Goal: Task Accomplishment & Management: Manage account settings

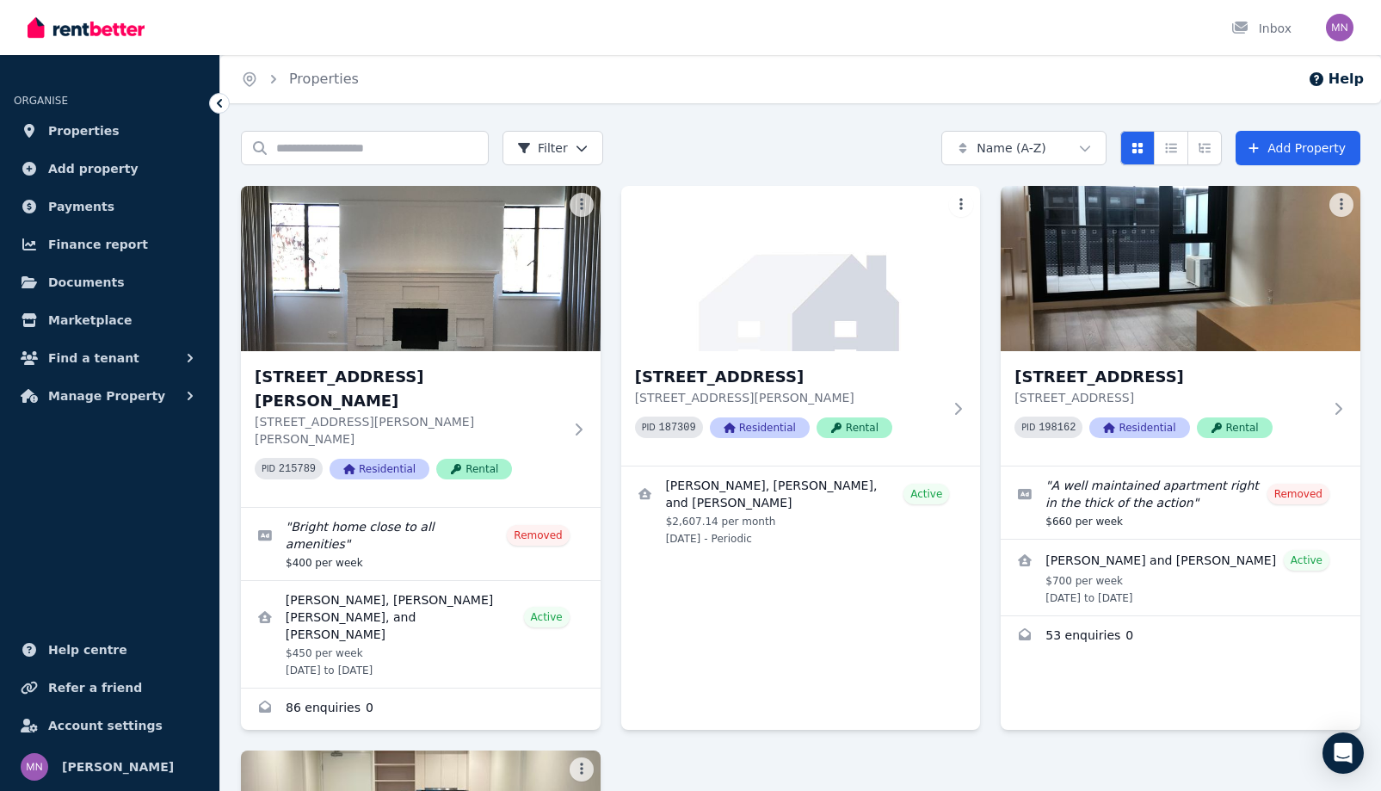
click at [308, 141] on div "Home Properties Help Search properties Filter Name (A-Z) Add Property 61 Condon…" at bounding box center [690, 395] width 1381 height 791
click at [116, 292] on span "Documents" at bounding box center [86, 282] width 77 height 21
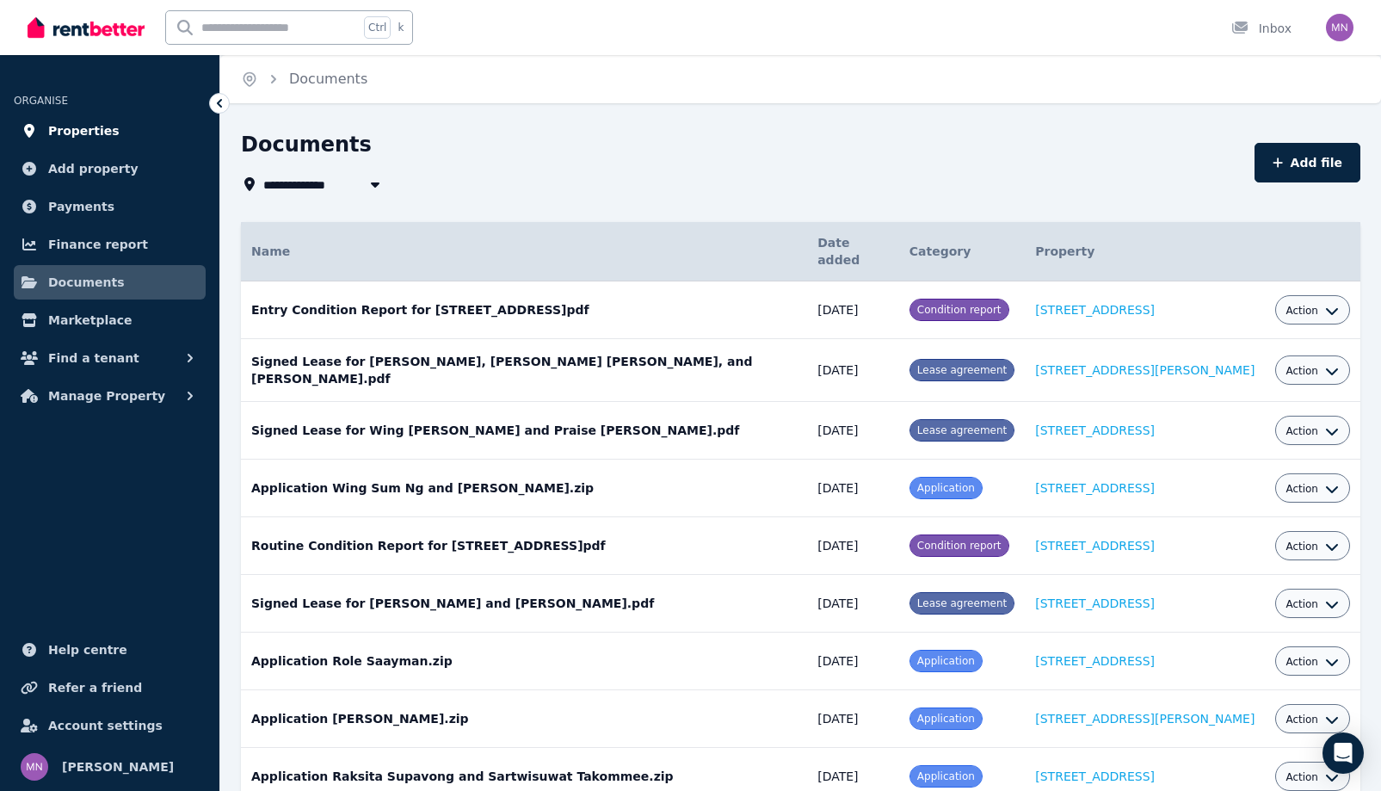
click at [113, 141] on span "Properties" at bounding box center [83, 130] width 71 height 21
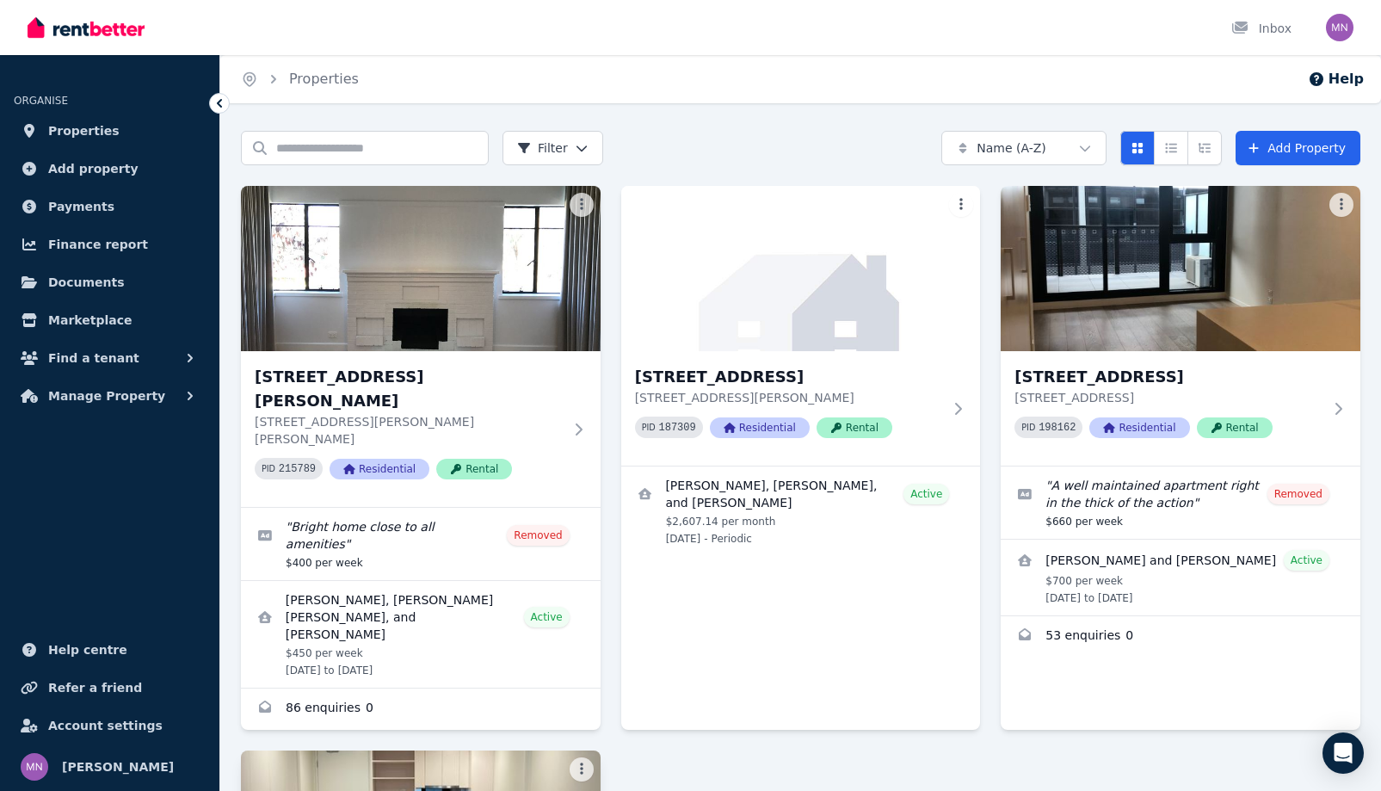
scroll to position [258, 0]
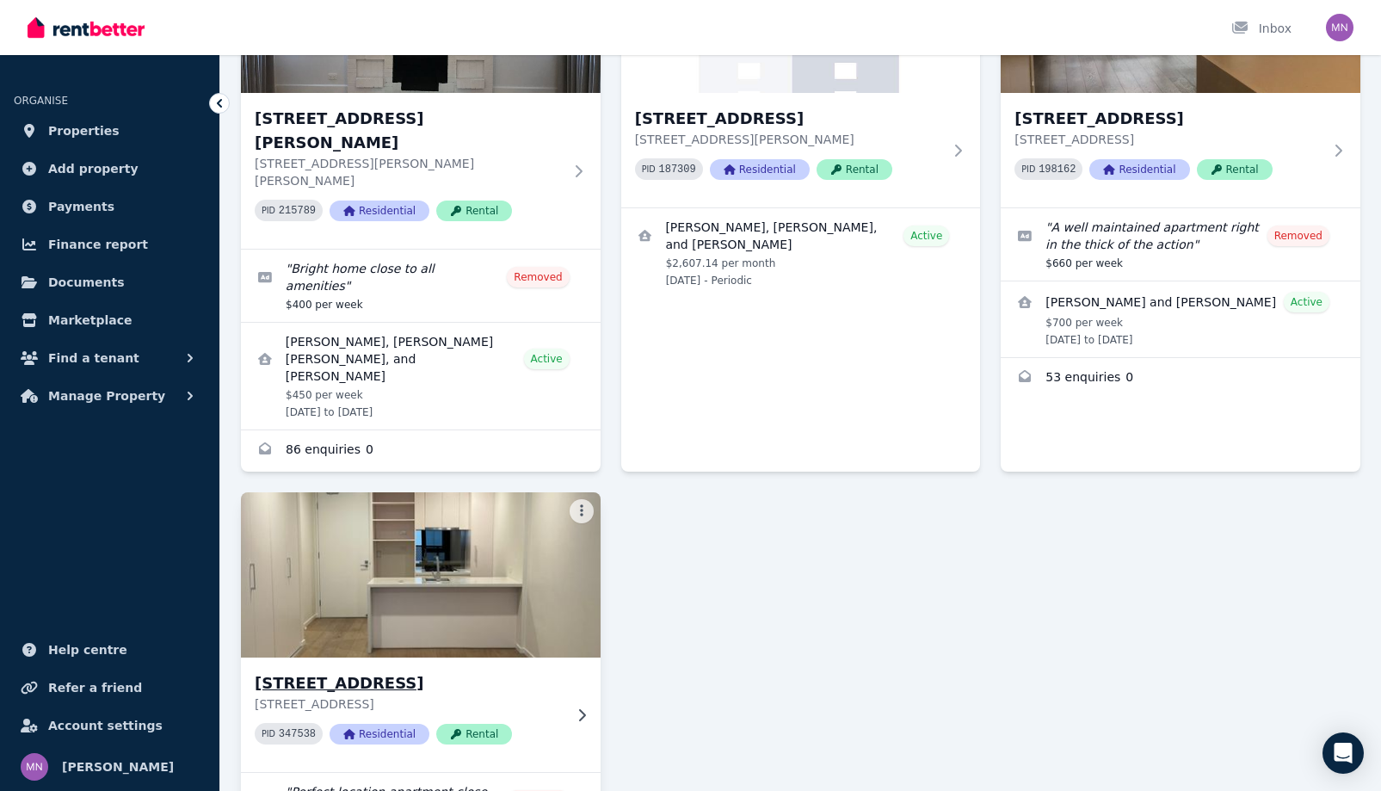
click at [559, 662] on img at bounding box center [421, 575] width 378 height 174
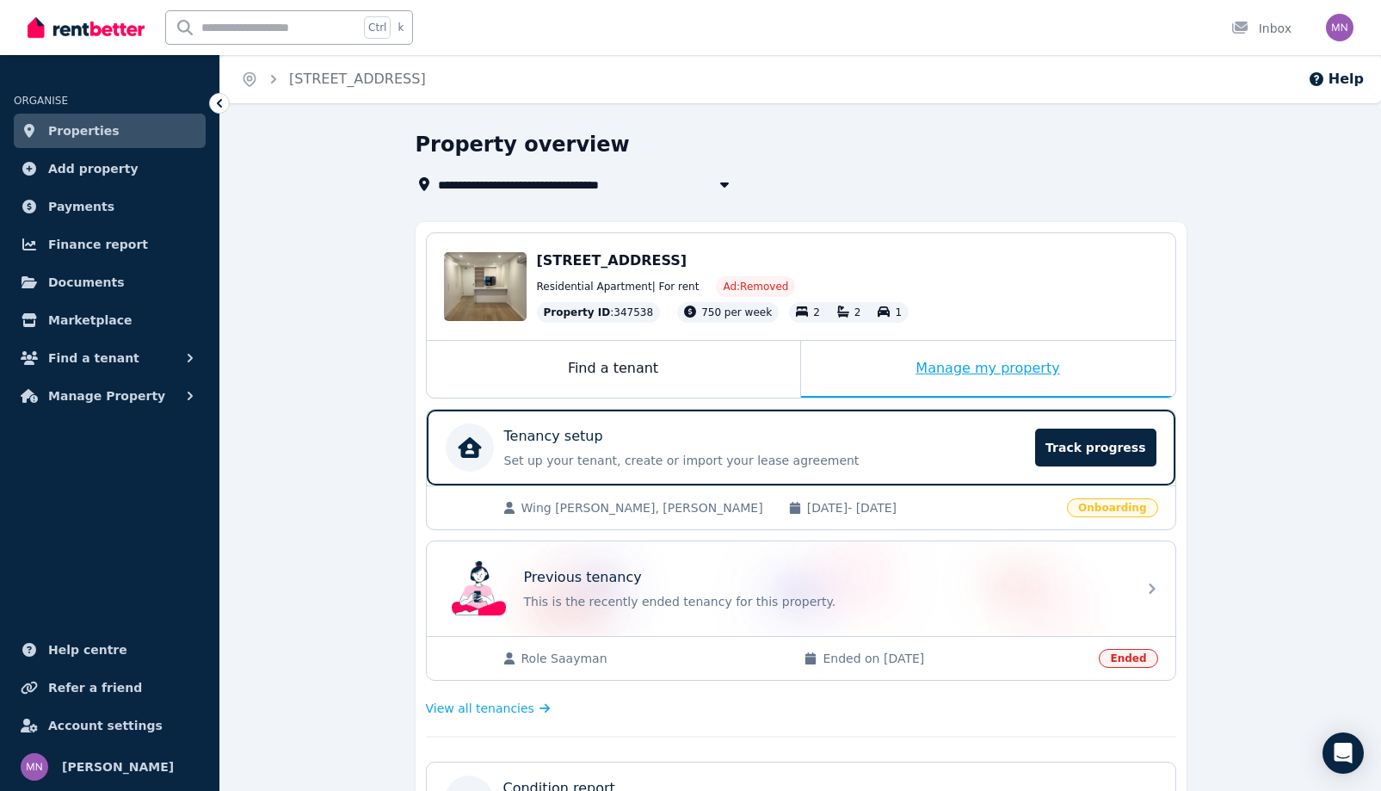
click at [1043, 397] on div "Manage my property" at bounding box center [988, 369] width 374 height 57
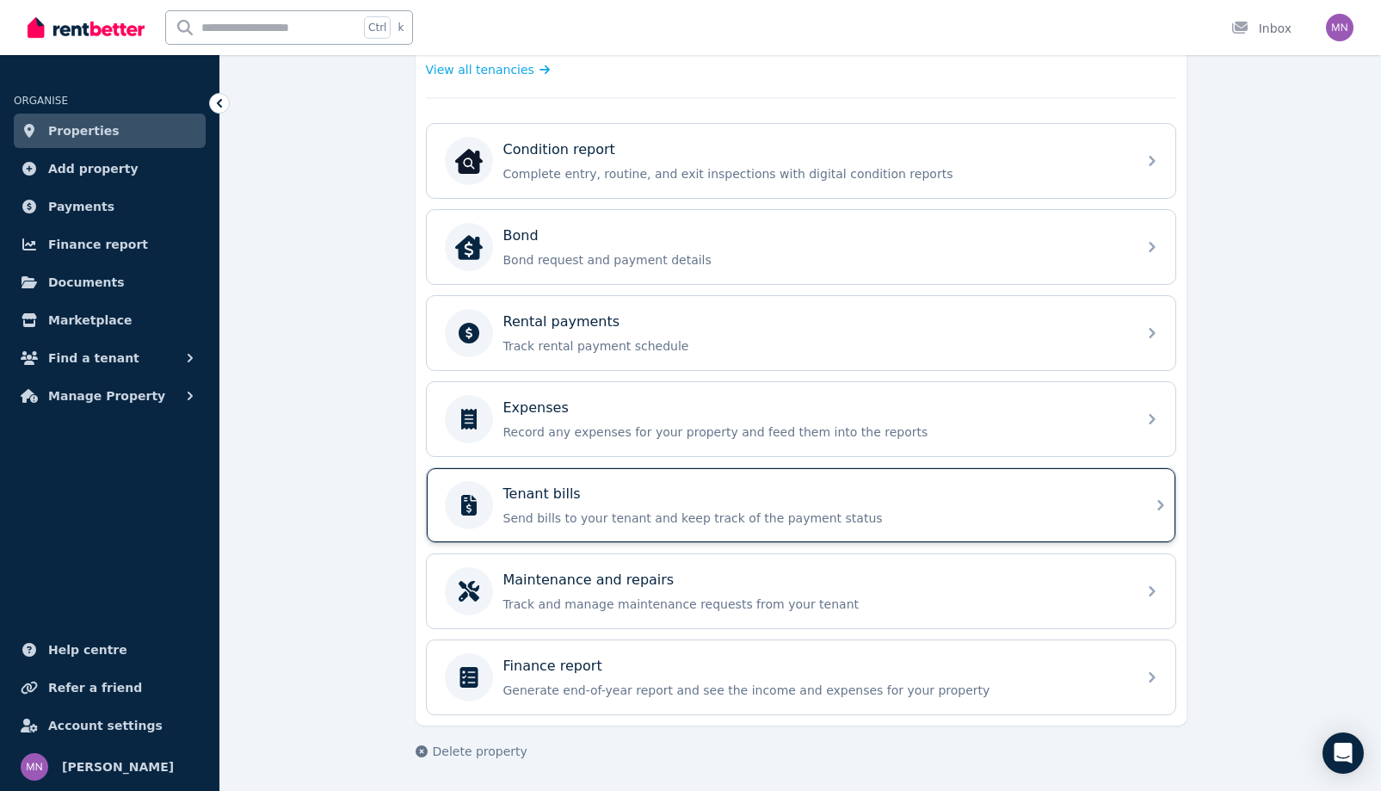
scroll to position [860, 0]
click at [851, 504] on div "Tenant bills" at bounding box center [814, 493] width 623 height 21
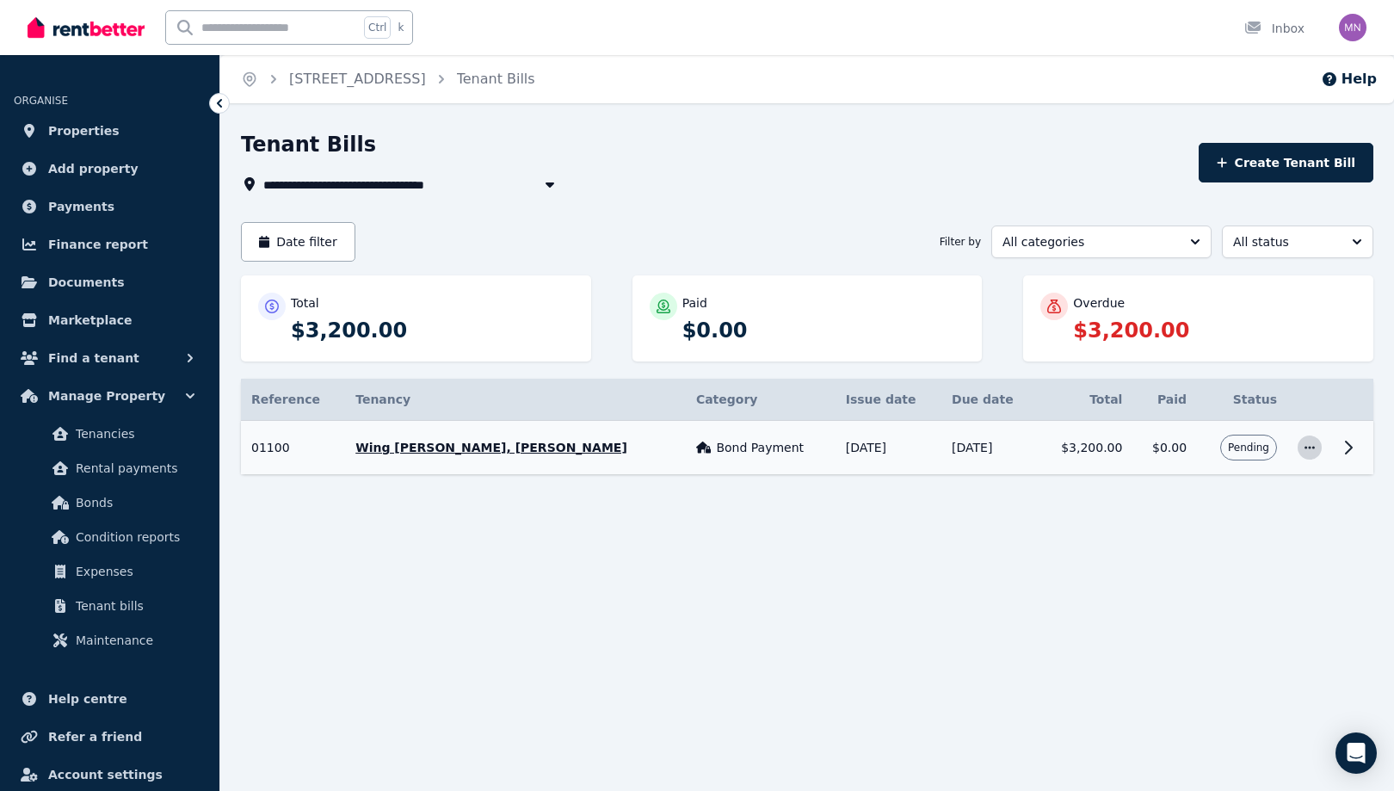
click at [1302, 453] on icon "button" at bounding box center [1309, 447] width 14 height 12
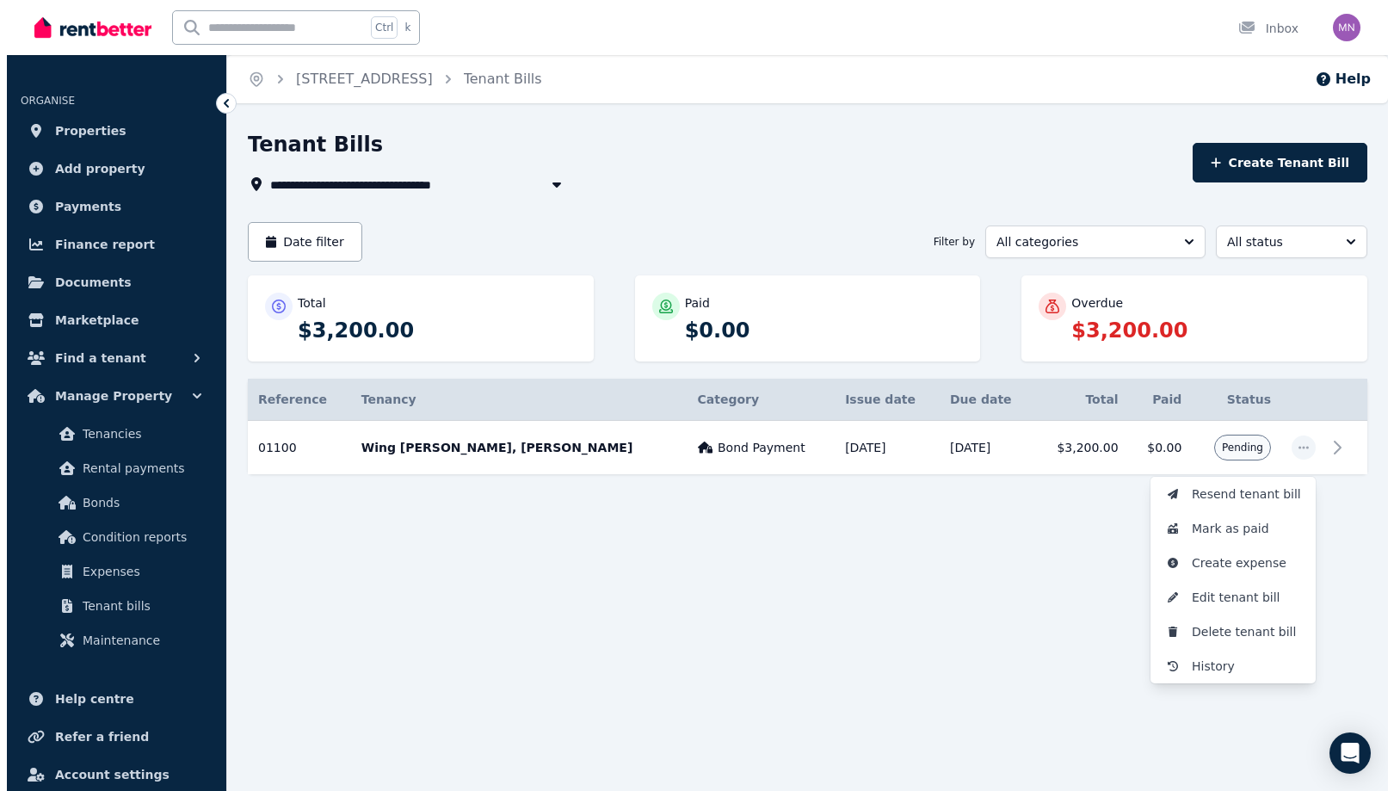
scroll to position [62, 0]
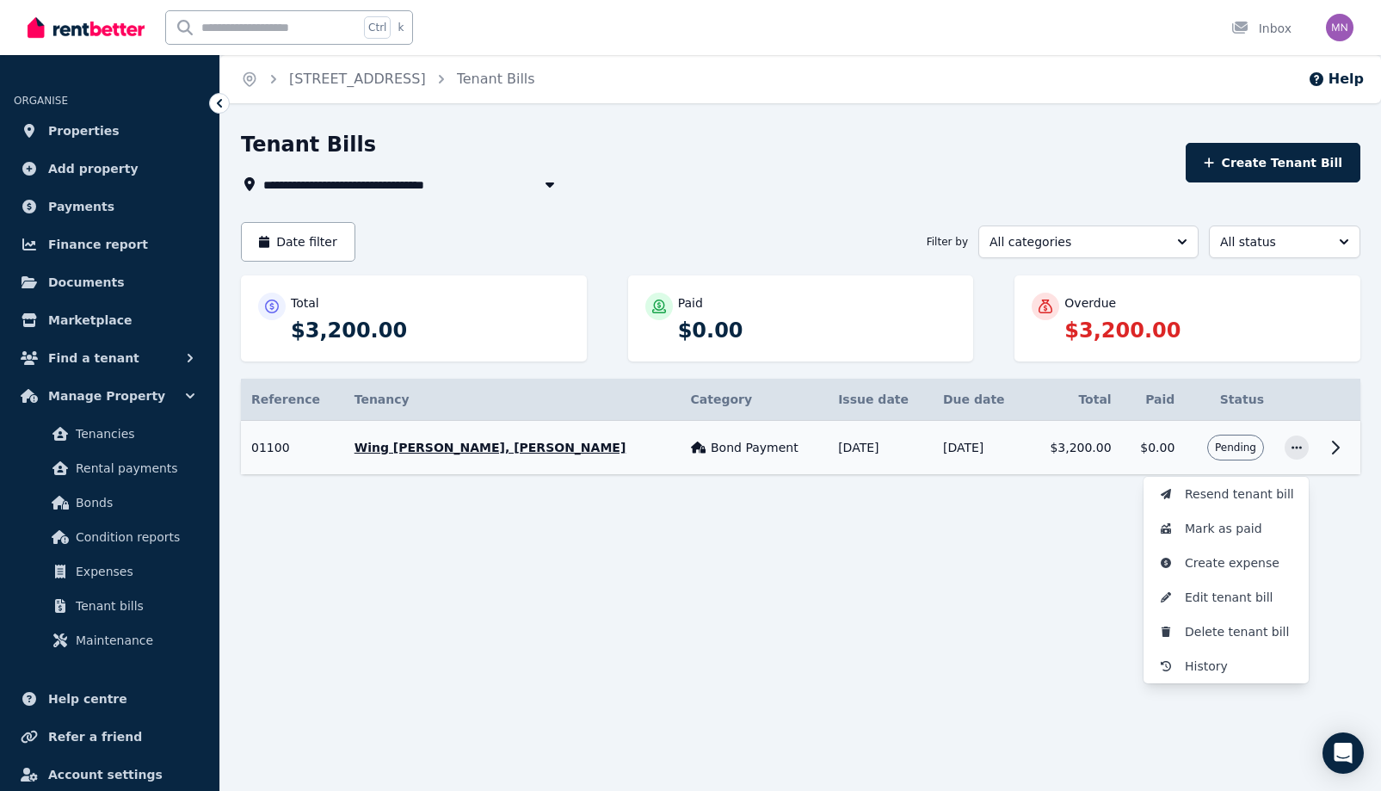
click at [980, 475] on td "[DATE]" at bounding box center [979, 448] width 95 height 54
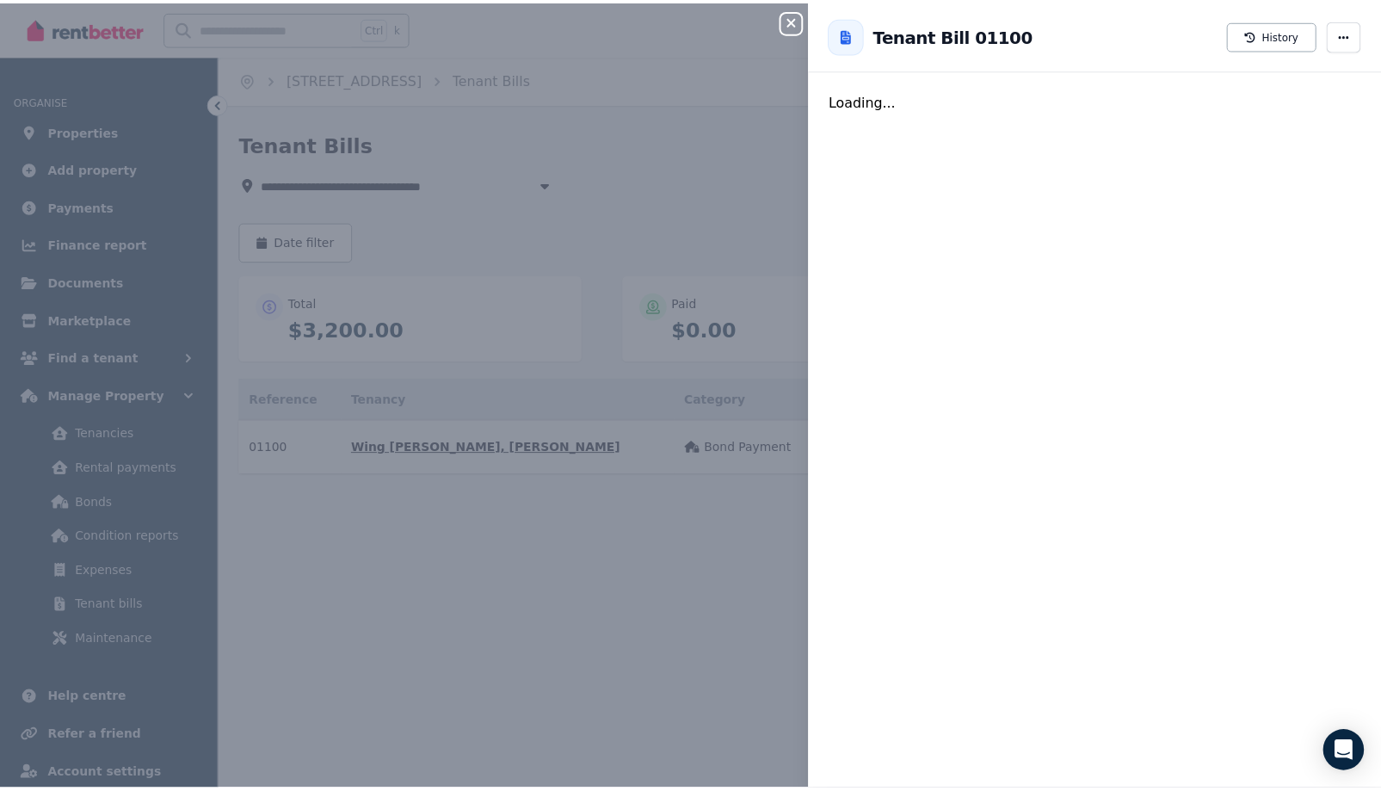
scroll to position [0, 0]
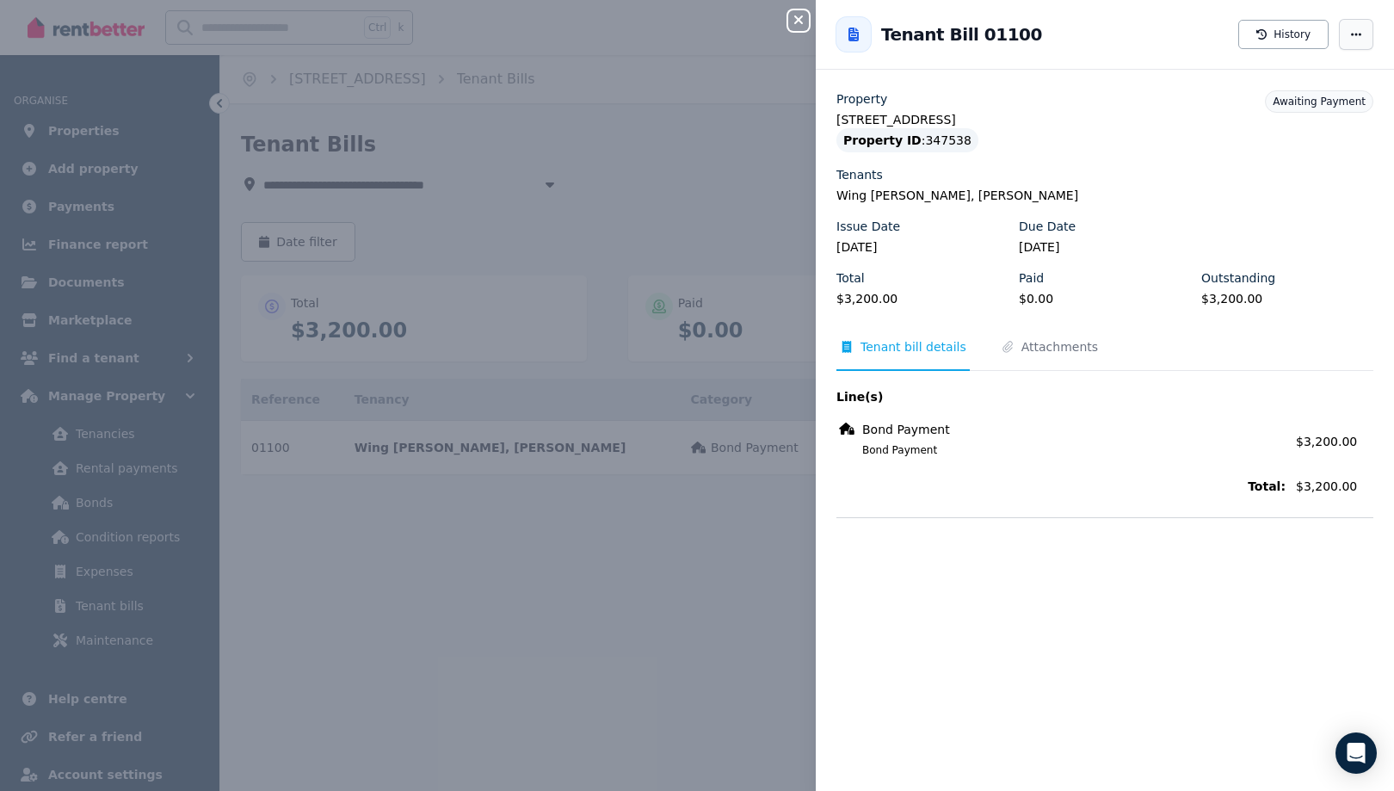
click at [1339, 34] on span "button" at bounding box center [1356, 34] width 34 height 31
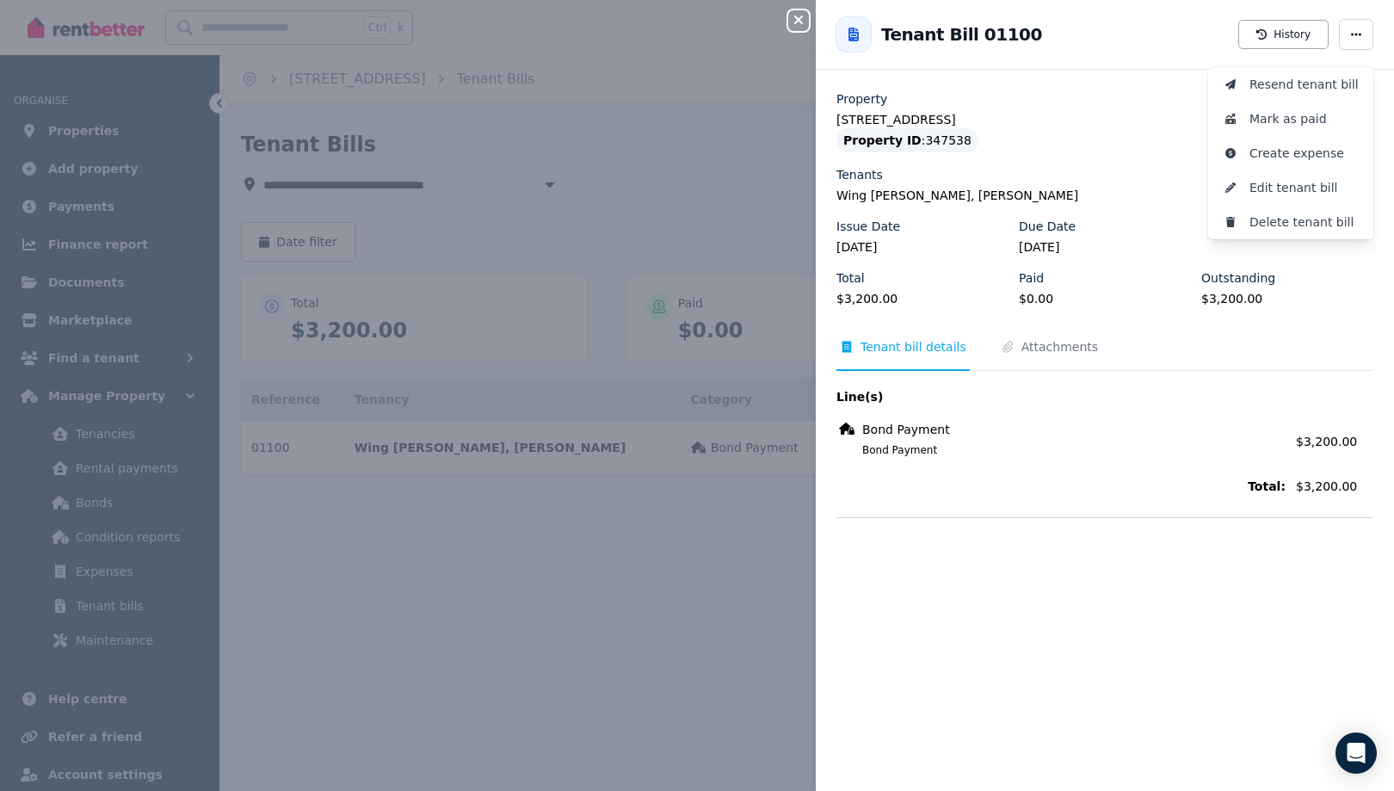
click at [1308, 321] on div "Total $3,200.00 Paid $0.00 Outstanding $3,200.00" at bounding box center [1104, 295] width 537 height 52
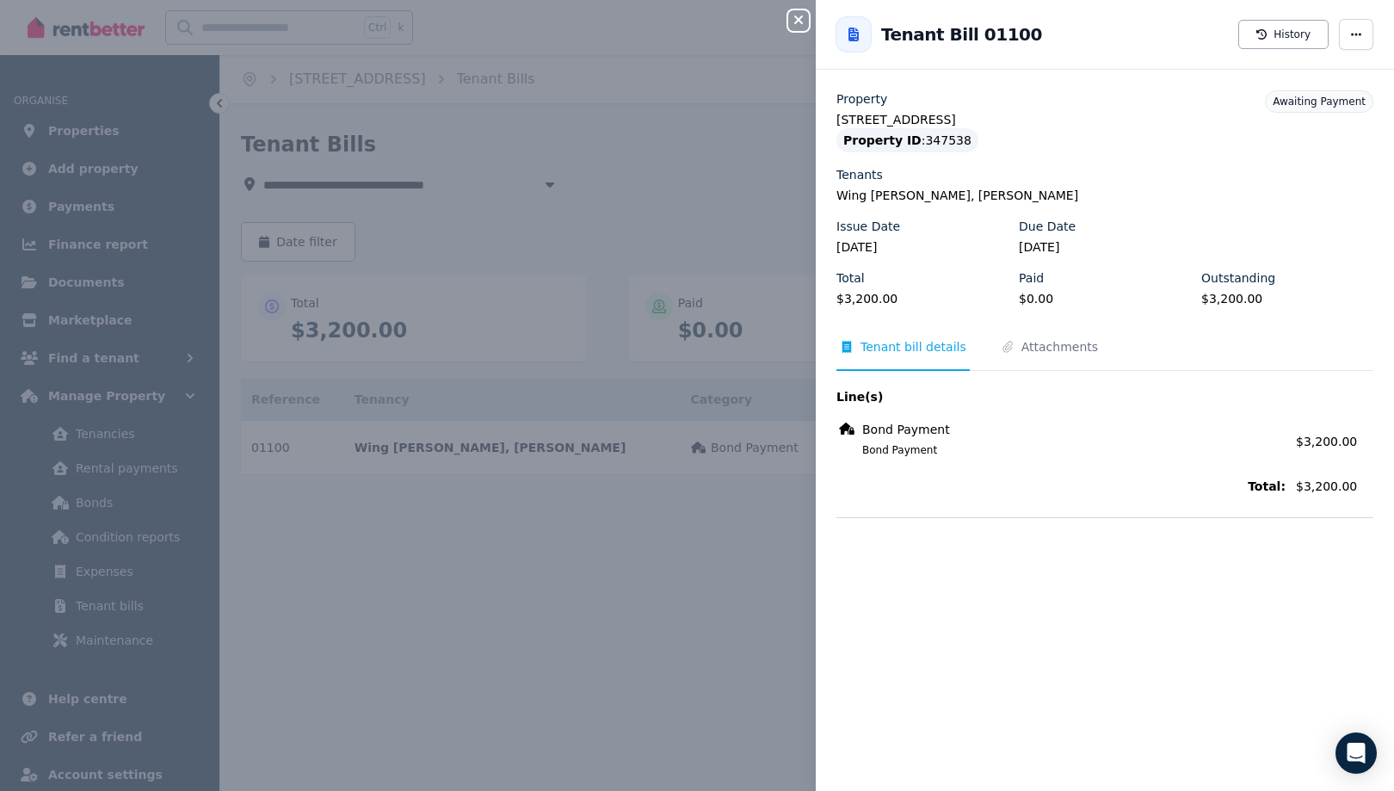
click at [845, 41] on icon at bounding box center [853, 35] width 17 height 14
drag, startPoint x: 1097, startPoint y: 179, endPoint x: 1096, endPoint y: 79, distance: 99.8
click at [1096, 70] on div "Back to Tenant Bill 01100 History" at bounding box center [1104, 35] width 578 height 70
drag, startPoint x: 882, startPoint y: 7, endPoint x: 867, endPoint y: 15, distance: 17.0
click at [882, 7] on div "Back to Tenant Bill 01100 History" at bounding box center [1104, 35] width 578 height 70
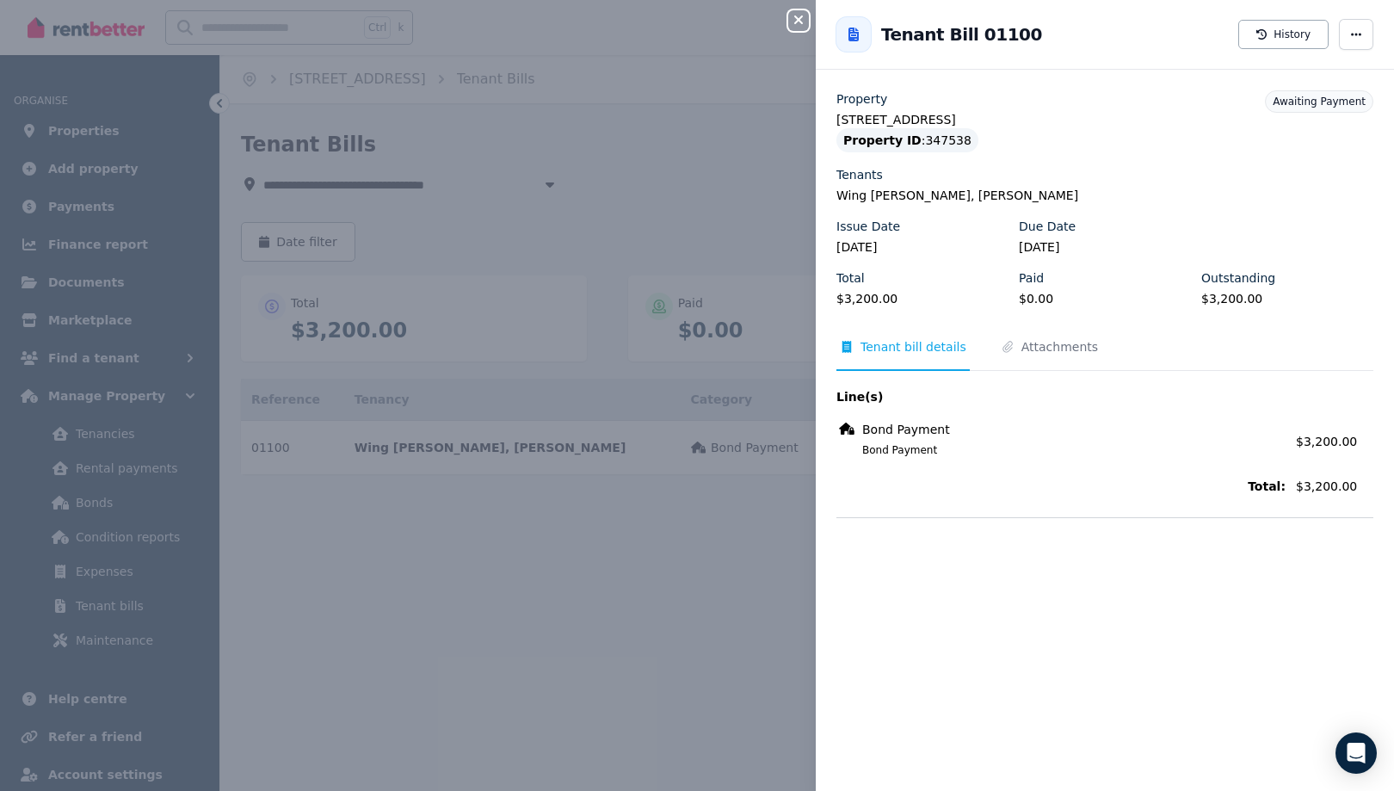
click at [848, 40] on icon at bounding box center [853, 35] width 10 height 14
click at [860, 355] on span "Tenant bill details" at bounding box center [913, 346] width 106 height 17
click at [788, 27] on icon "button" at bounding box center [798, 20] width 21 height 14
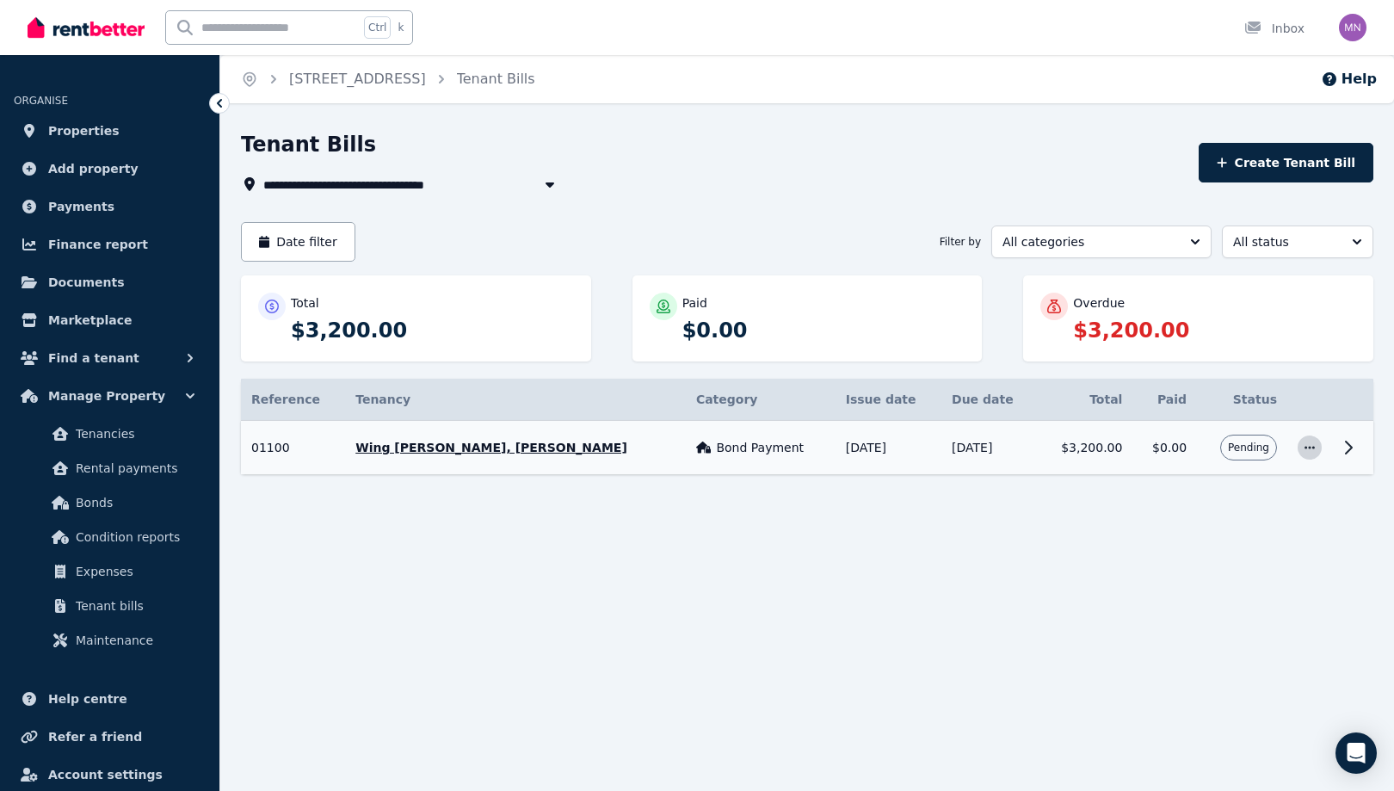
click at [1302, 453] on icon "button" at bounding box center [1309, 447] width 14 height 12
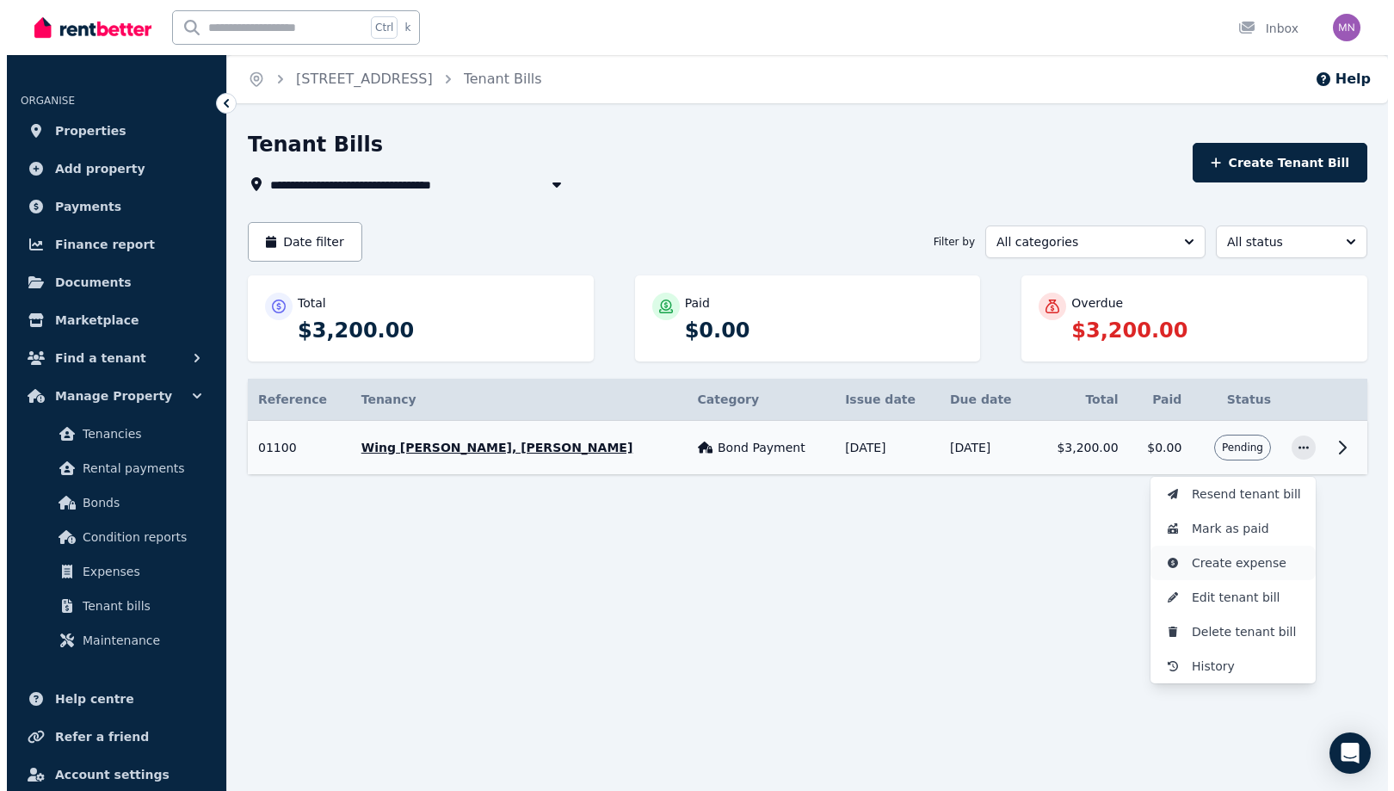
scroll to position [62, 0]
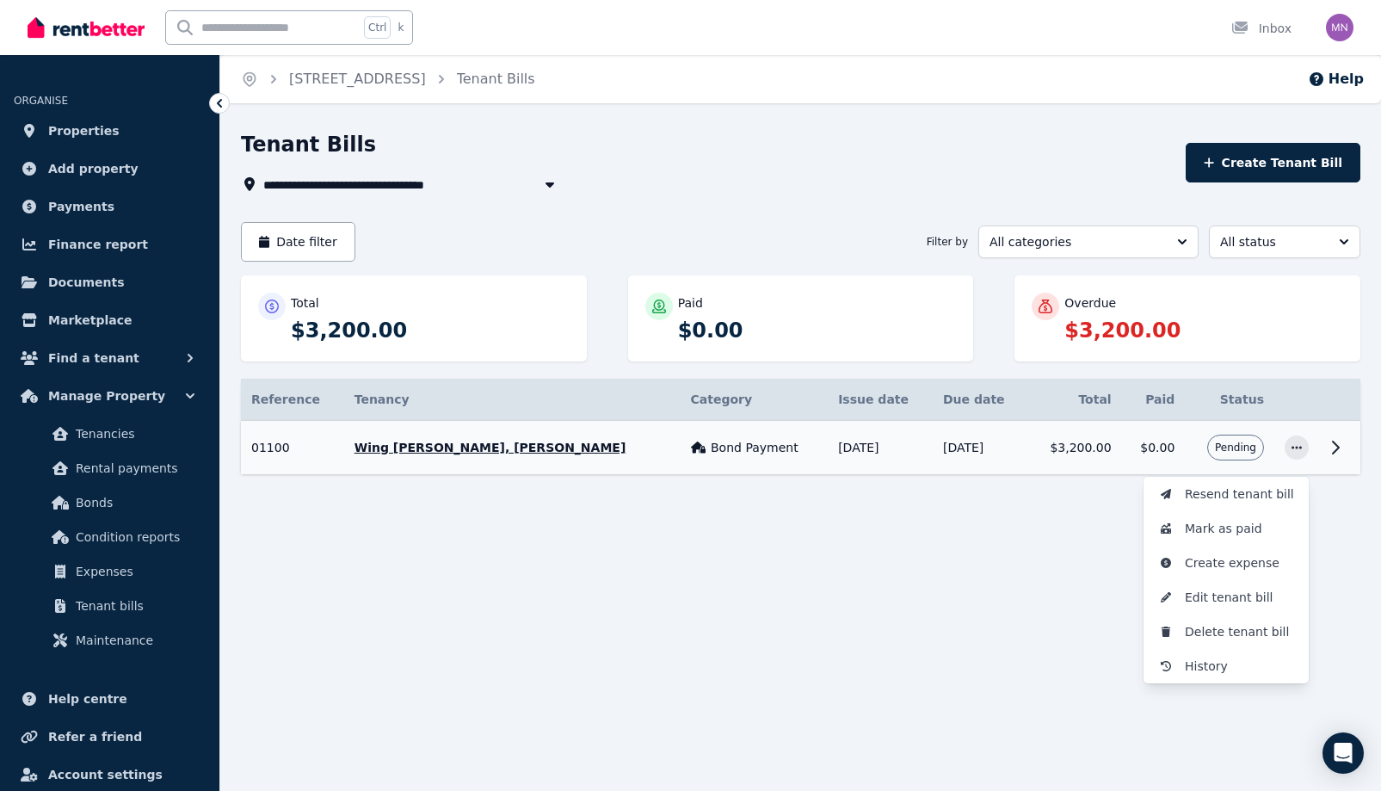
click at [1326, 458] on icon at bounding box center [1335, 447] width 21 height 21
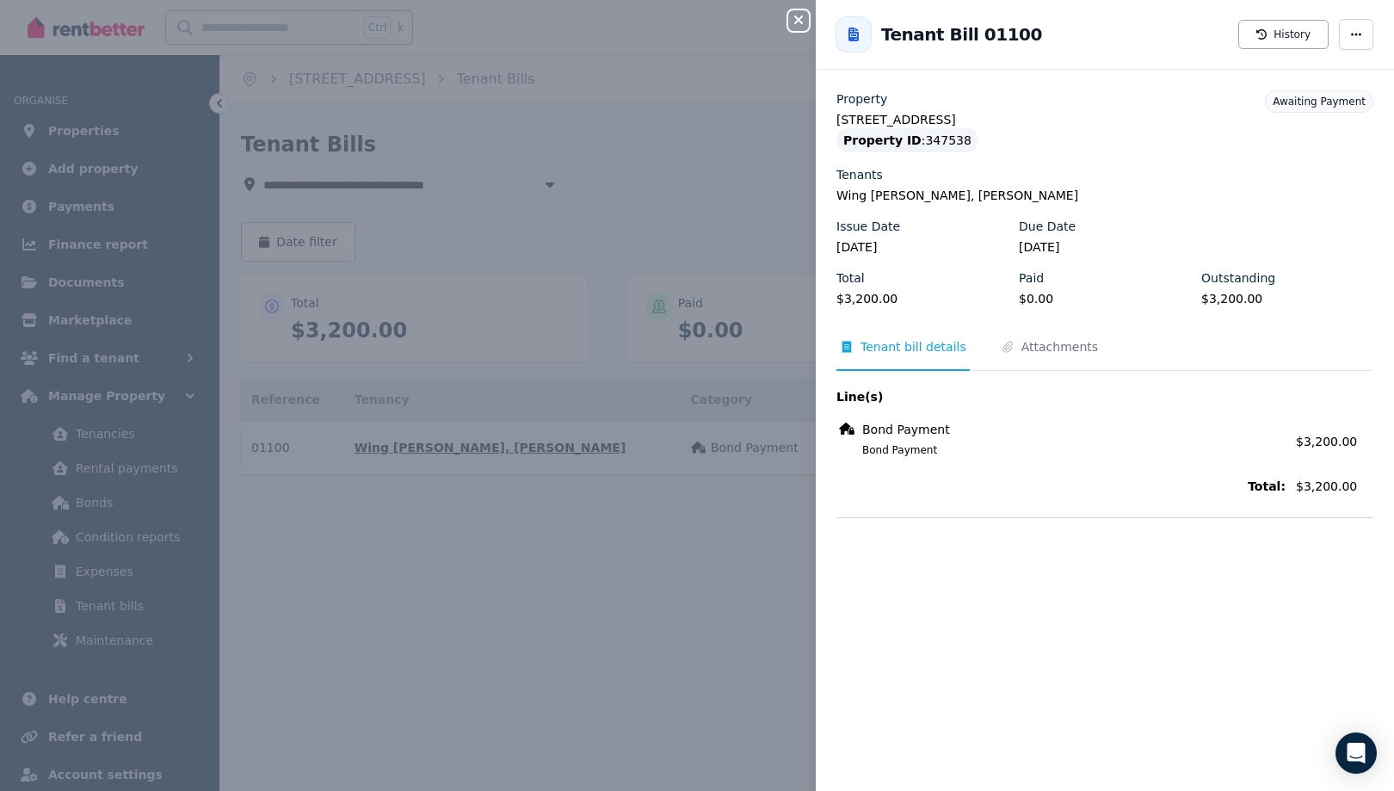
scroll to position [0, 0]
click at [794, 23] on icon "button" at bounding box center [798, 19] width 9 height 9
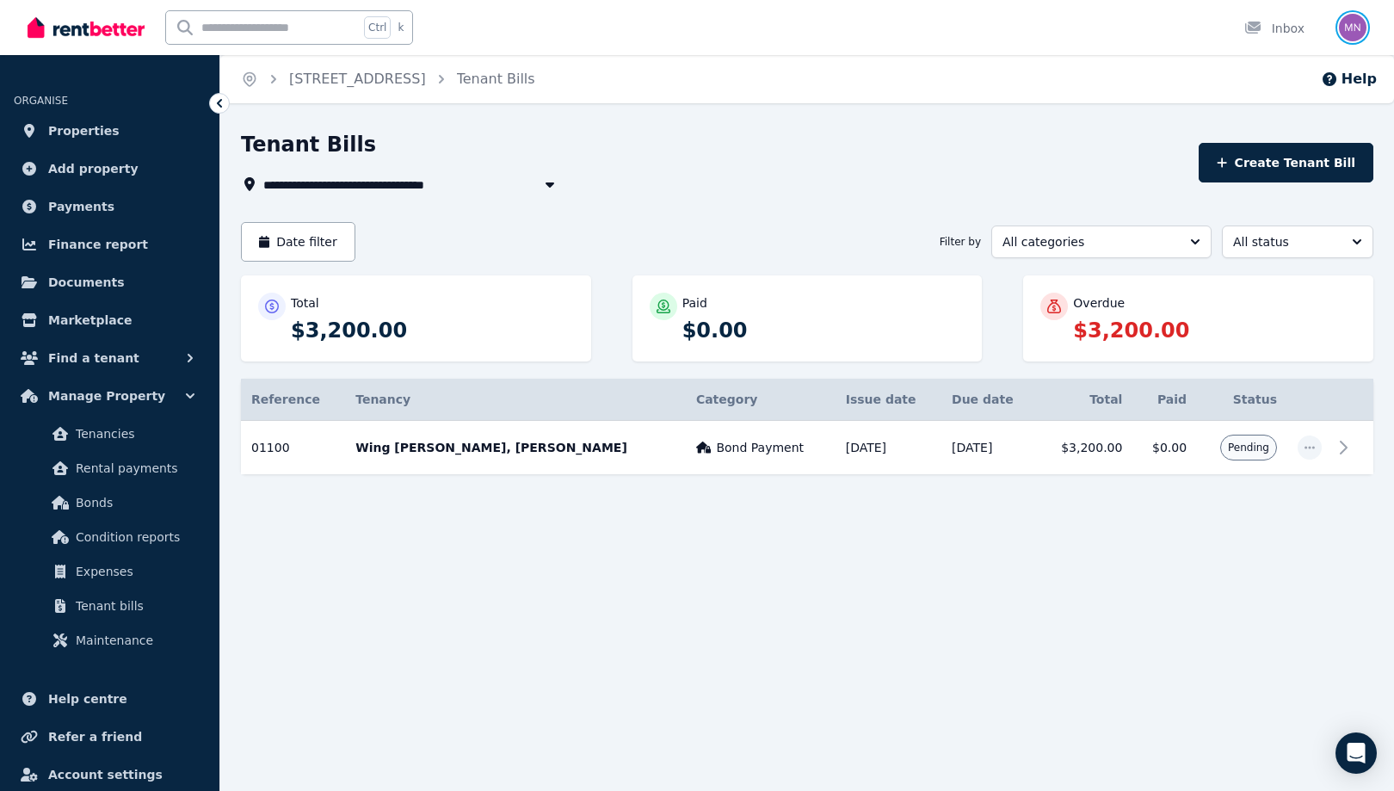
click at [1339, 30] on img "button" at bounding box center [1353, 28] width 28 height 28
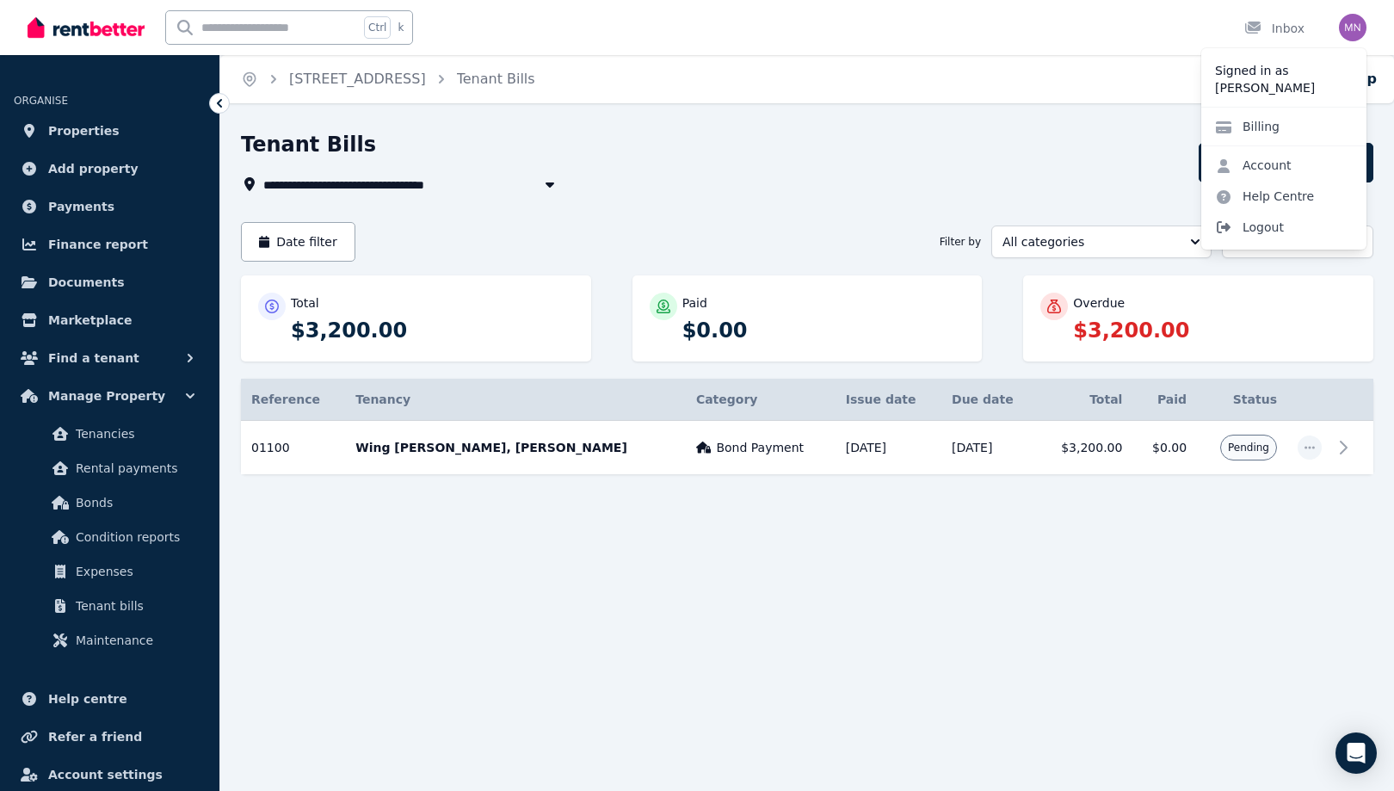
click at [1236, 243] on span "Logout" at bounding box center [1283, 227] width 165 height 31
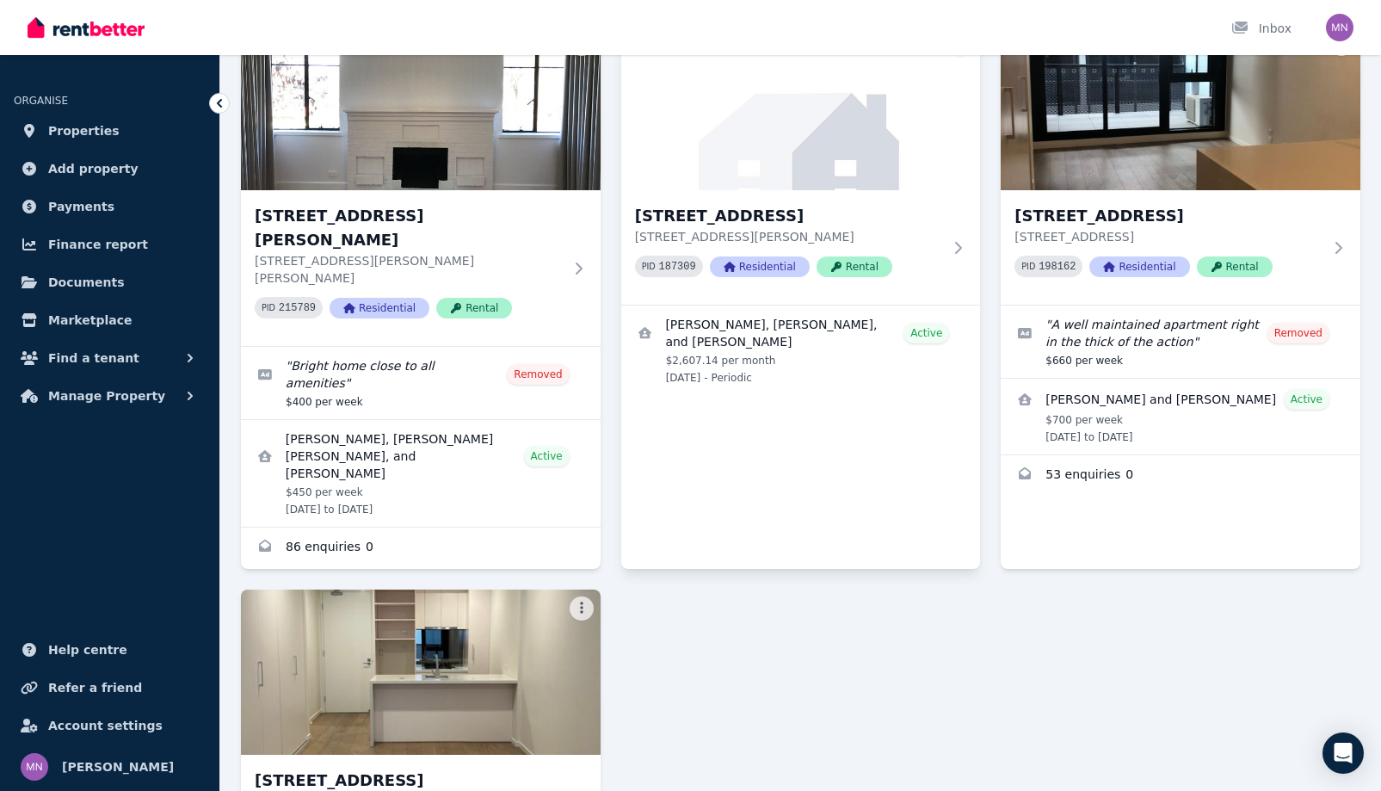
scroll to position [430, 0]
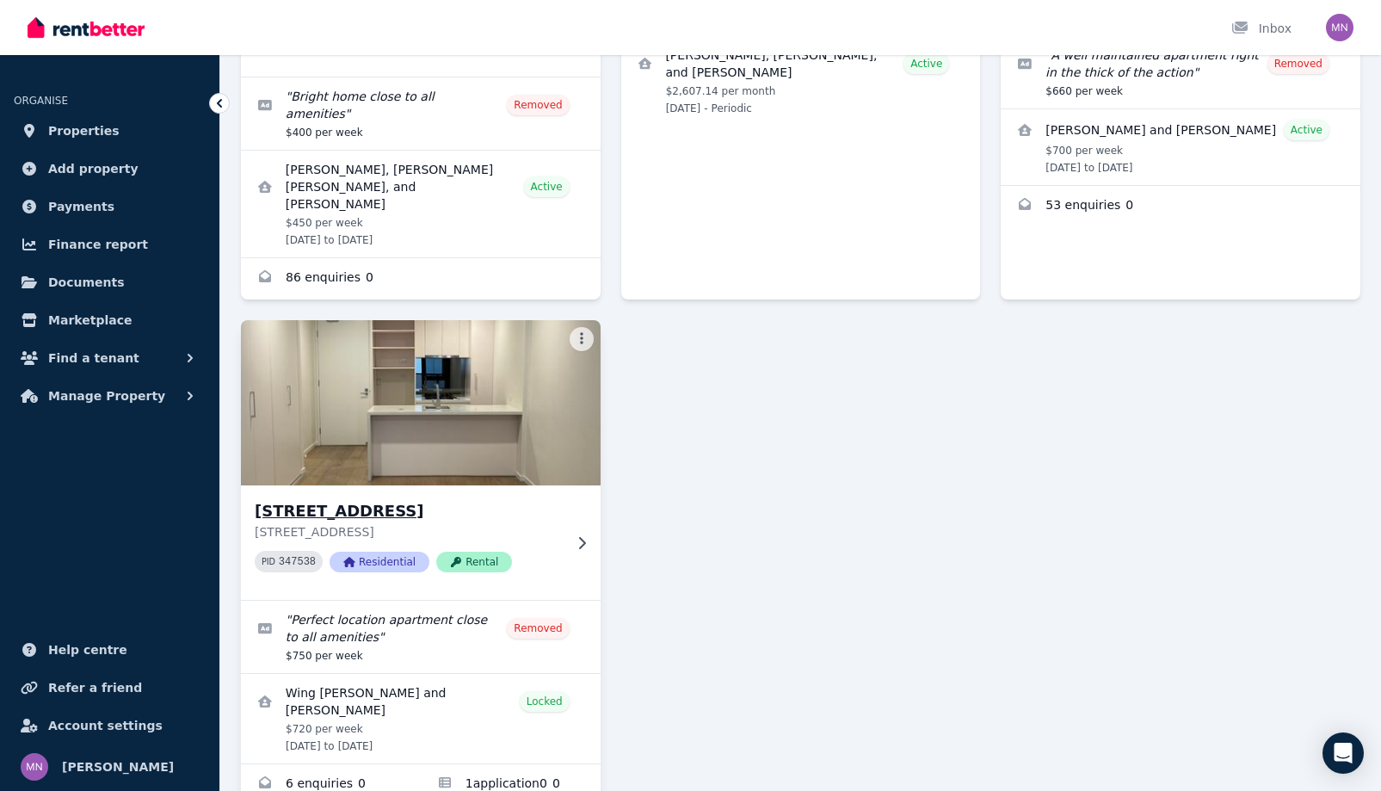
click at [557, 489] on img at bounding box center [421, 403] width 378 height 174
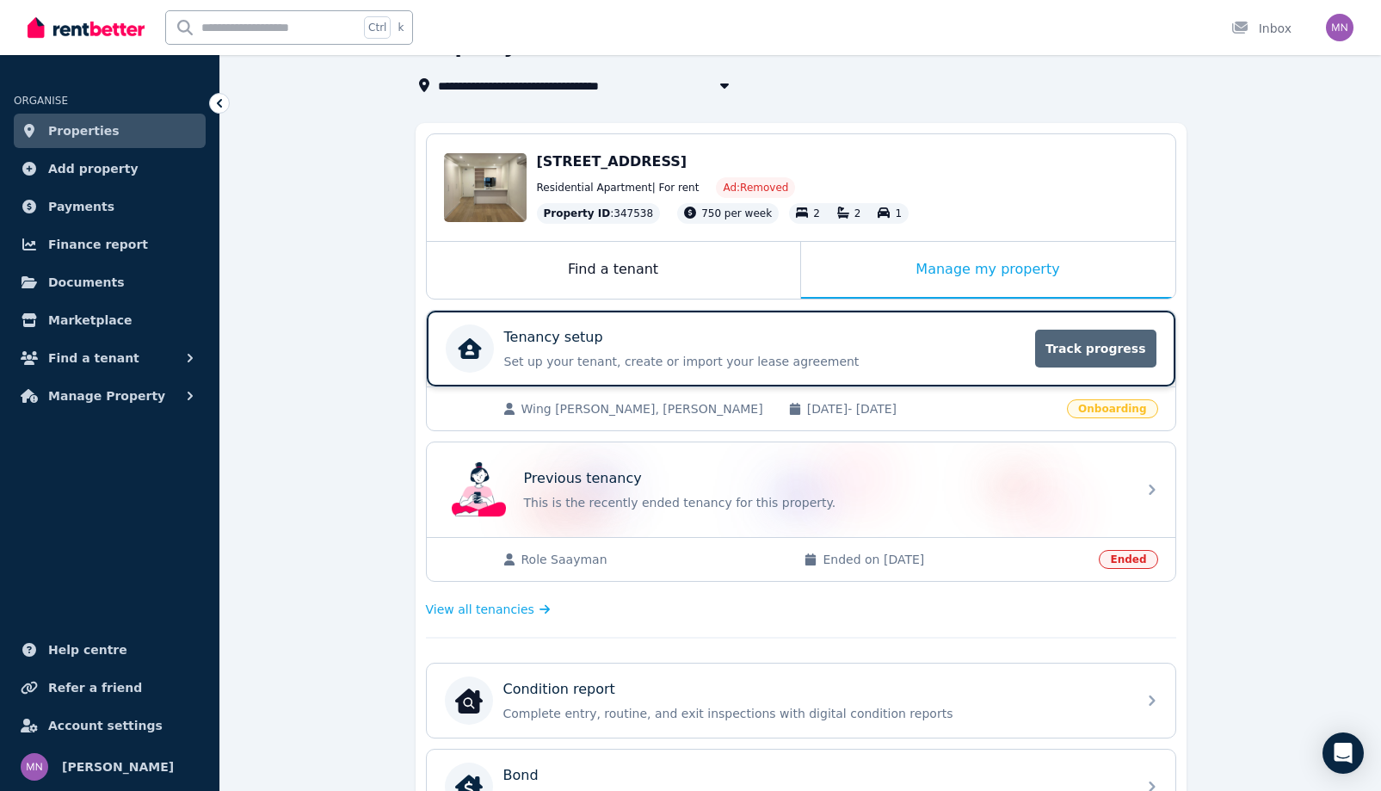
scroll to position [172, 0]
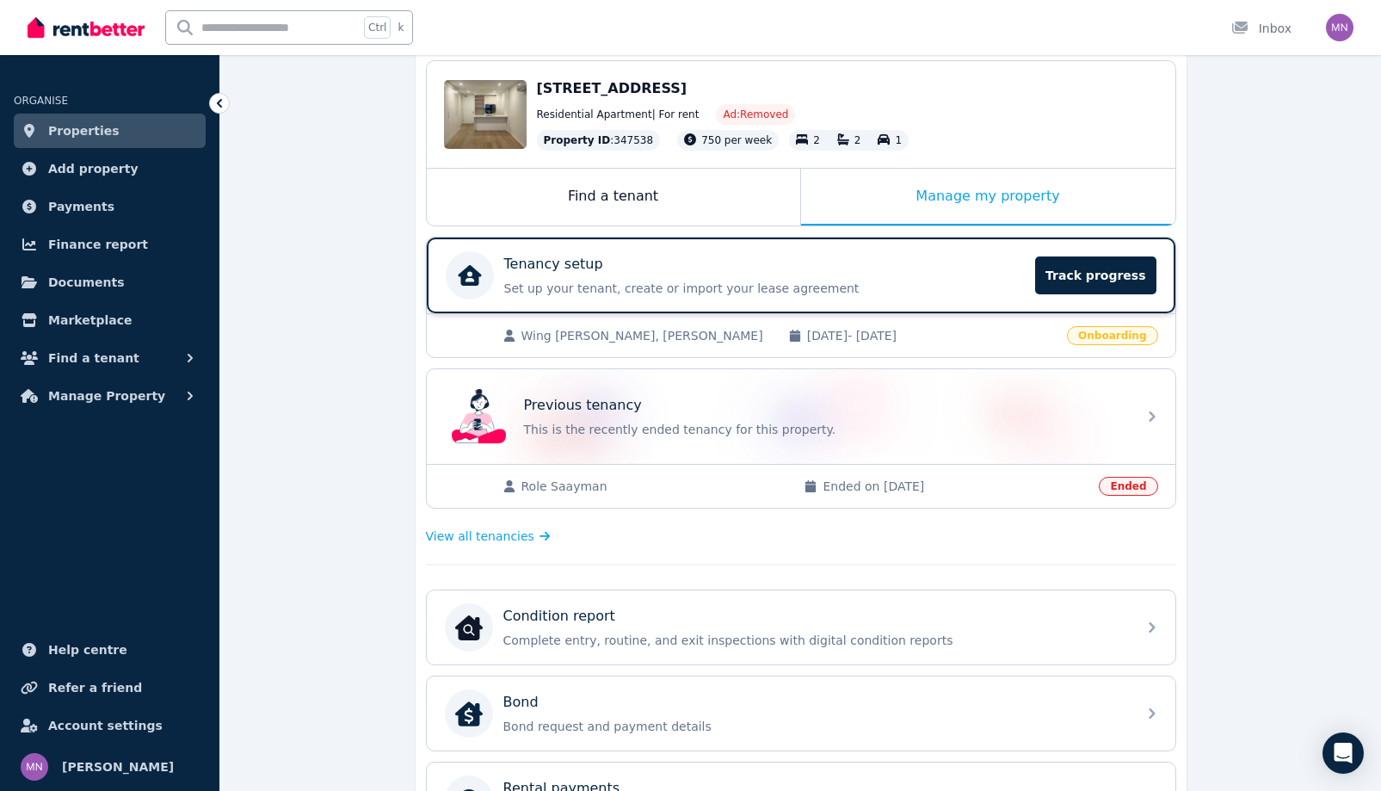
click at [1025, 297] on div "Tenancy setup Set up your tenant, create or import your lease agreement Track p…" at bounding box center [764, 275] width 521 height 43
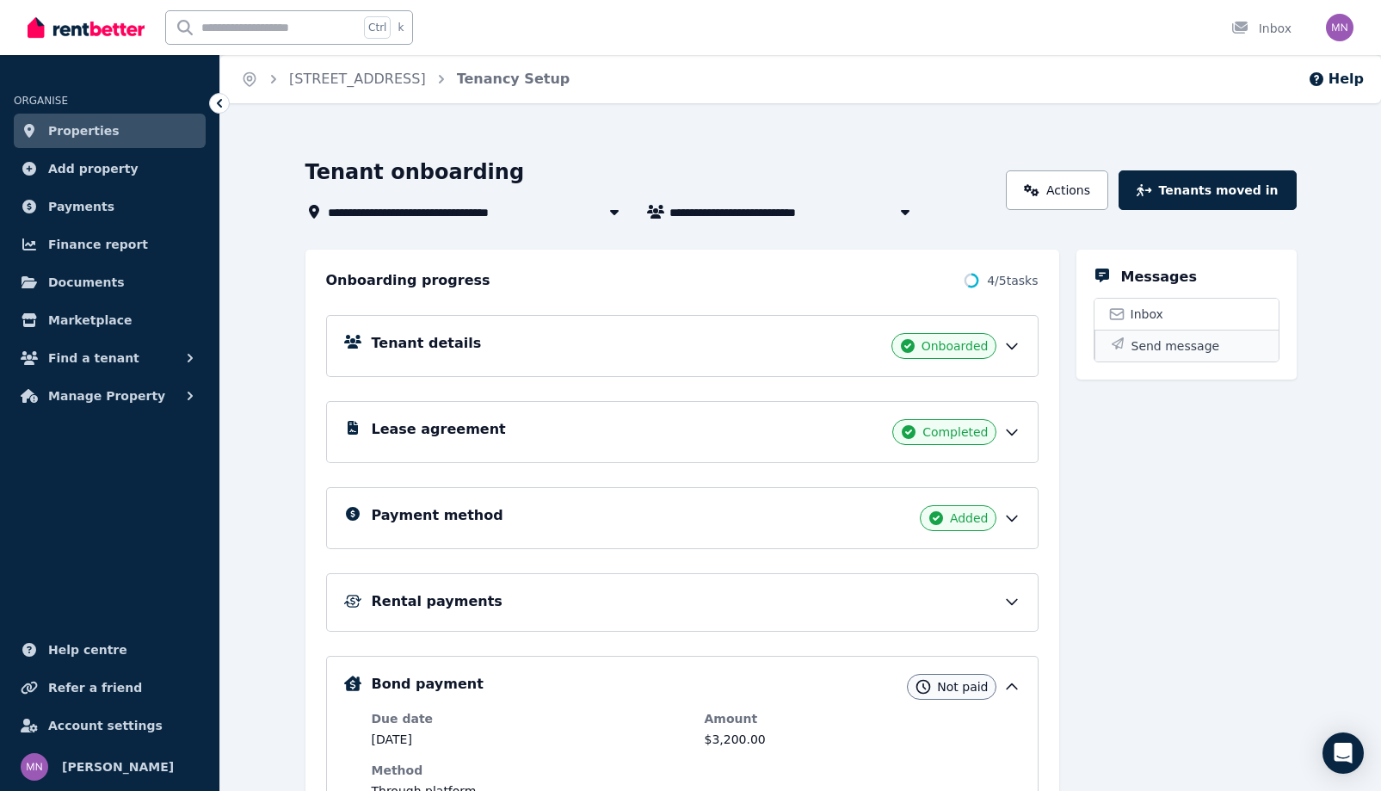
click at [1220, 354] on span "Send message" at bounding box center [1175, 345] width 89 height 17
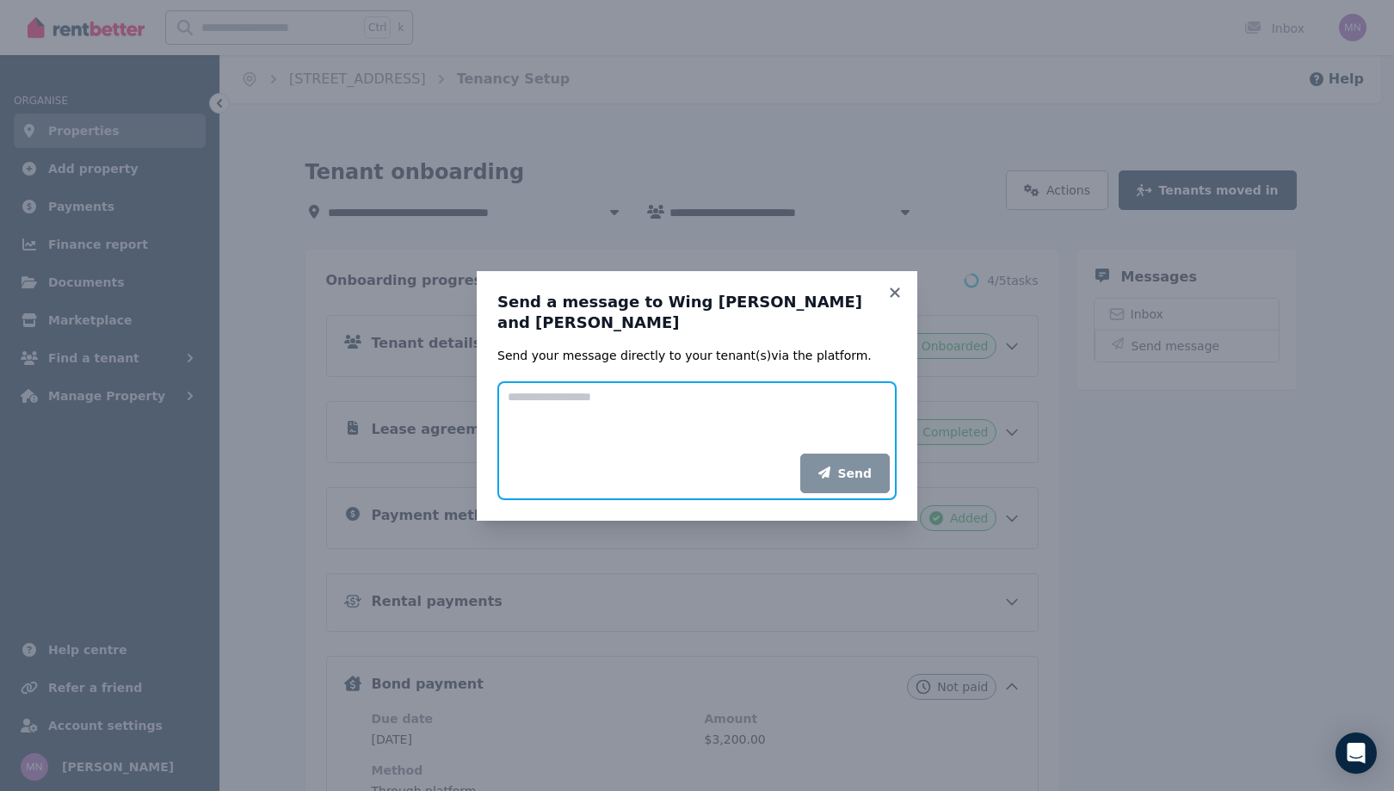
paste textarea "**********"
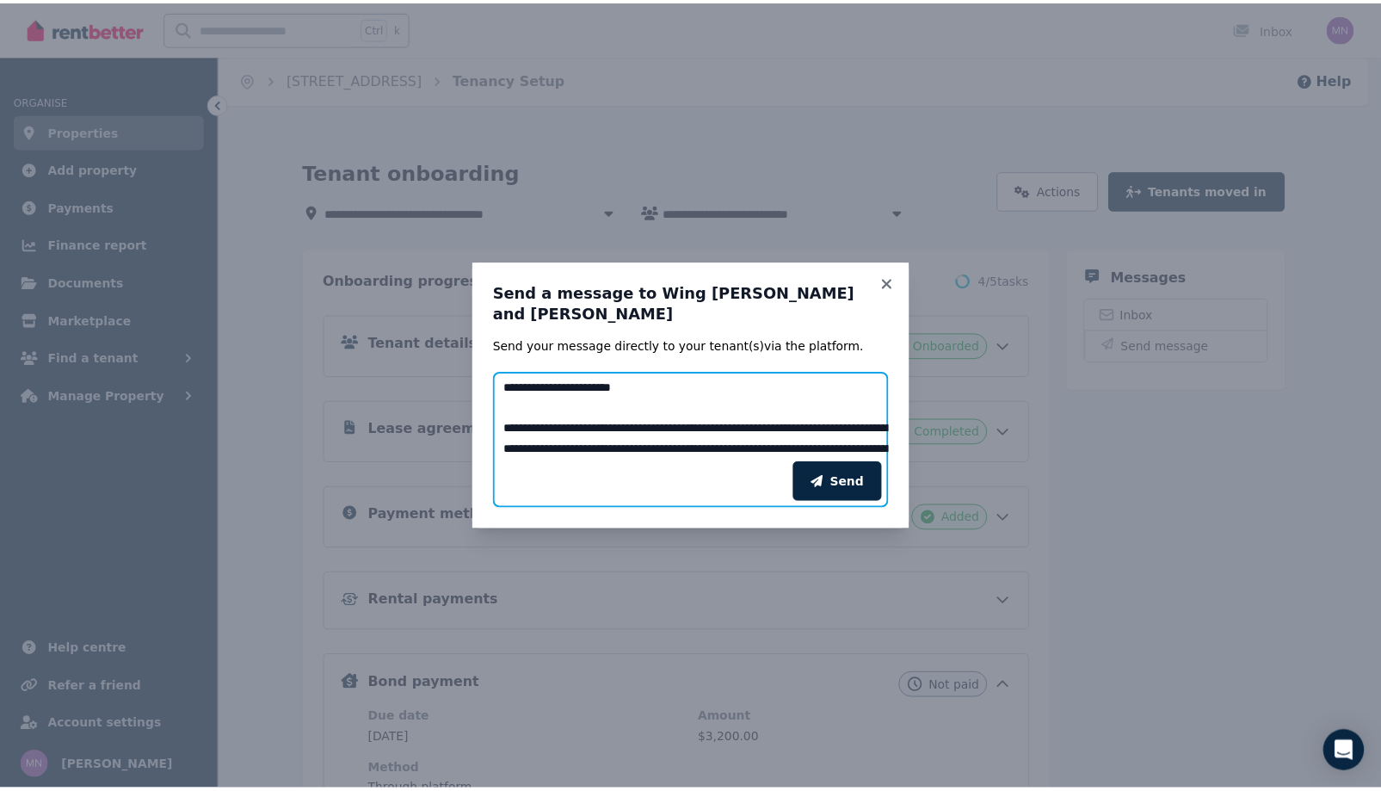
scroll to position [47, 0]
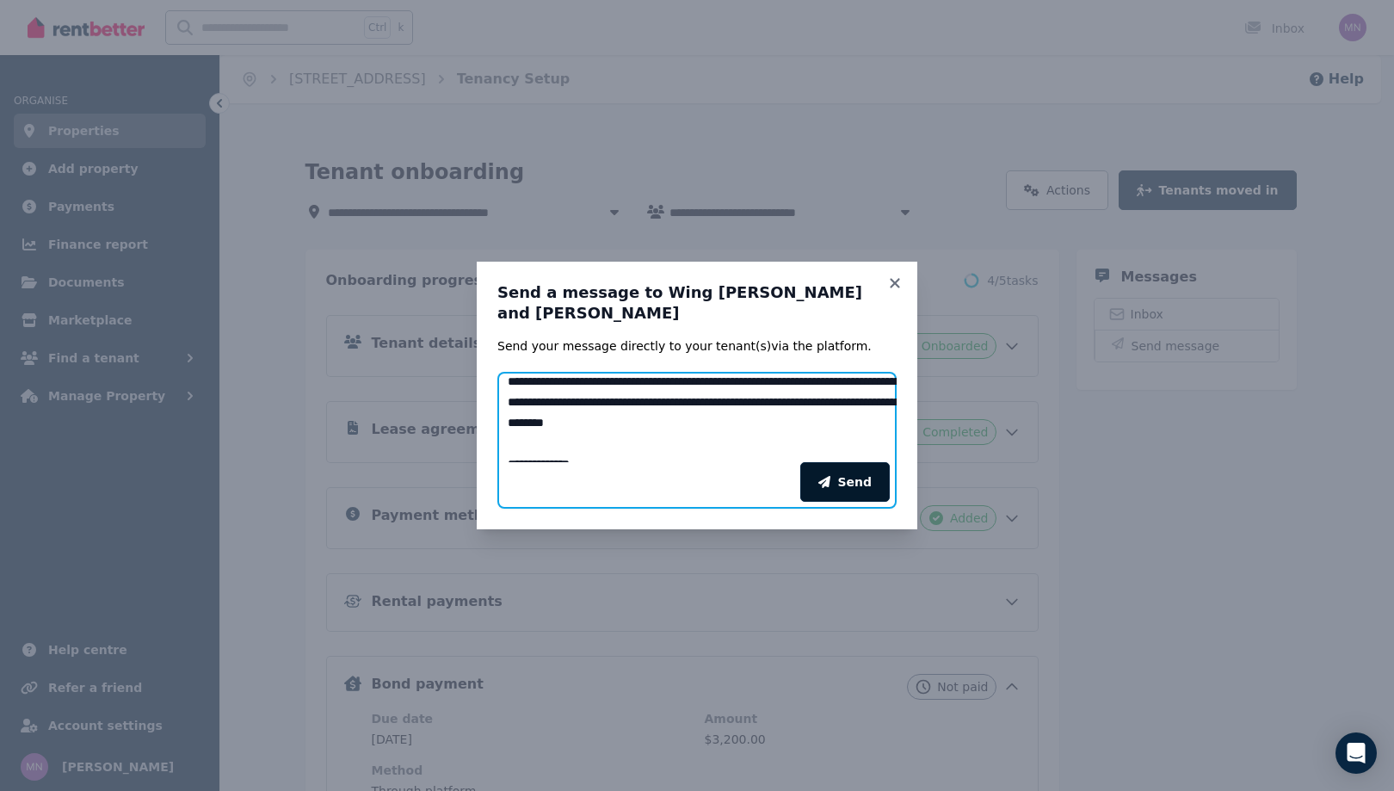
type textarea "**********"
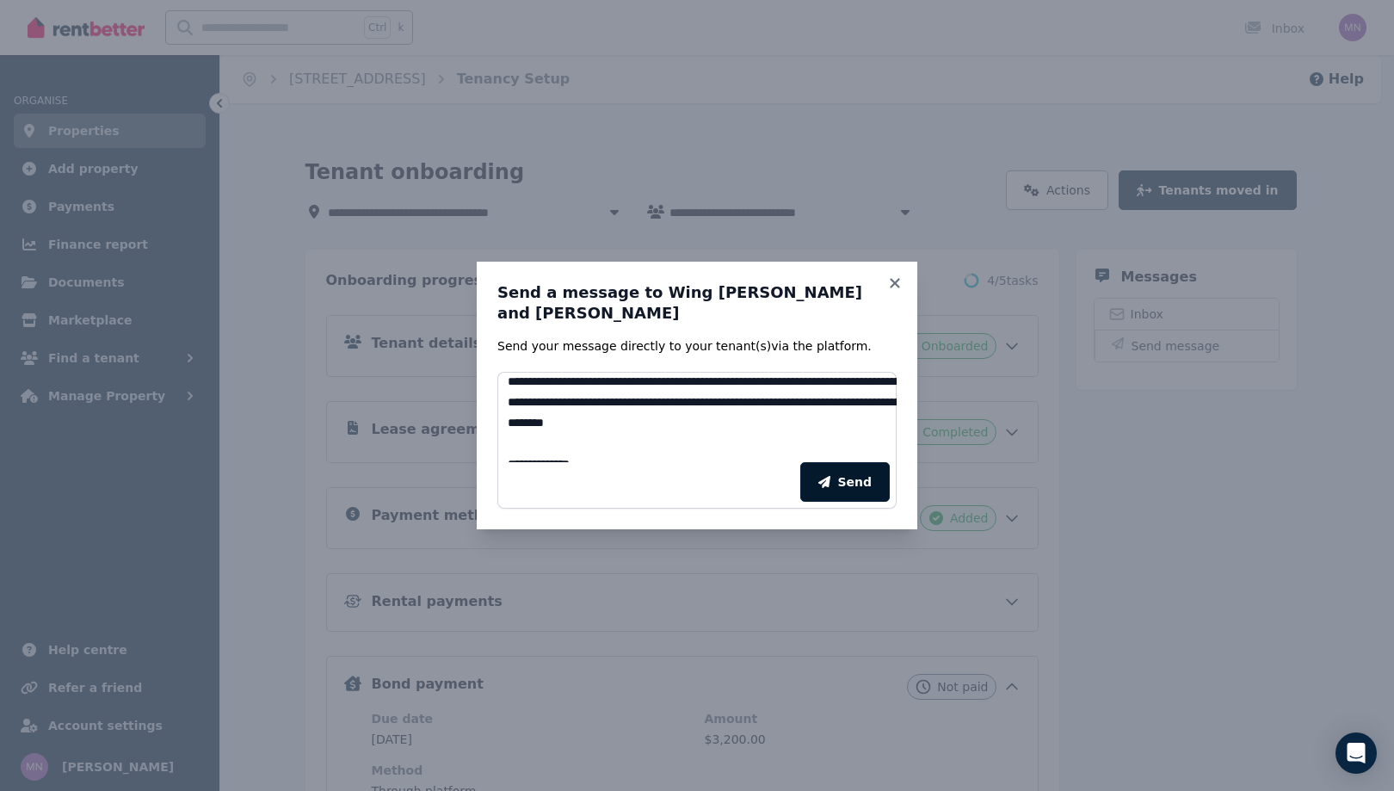
click at [889, 476] on button "Send" at bounding box center [844, 482] width 89 height 40
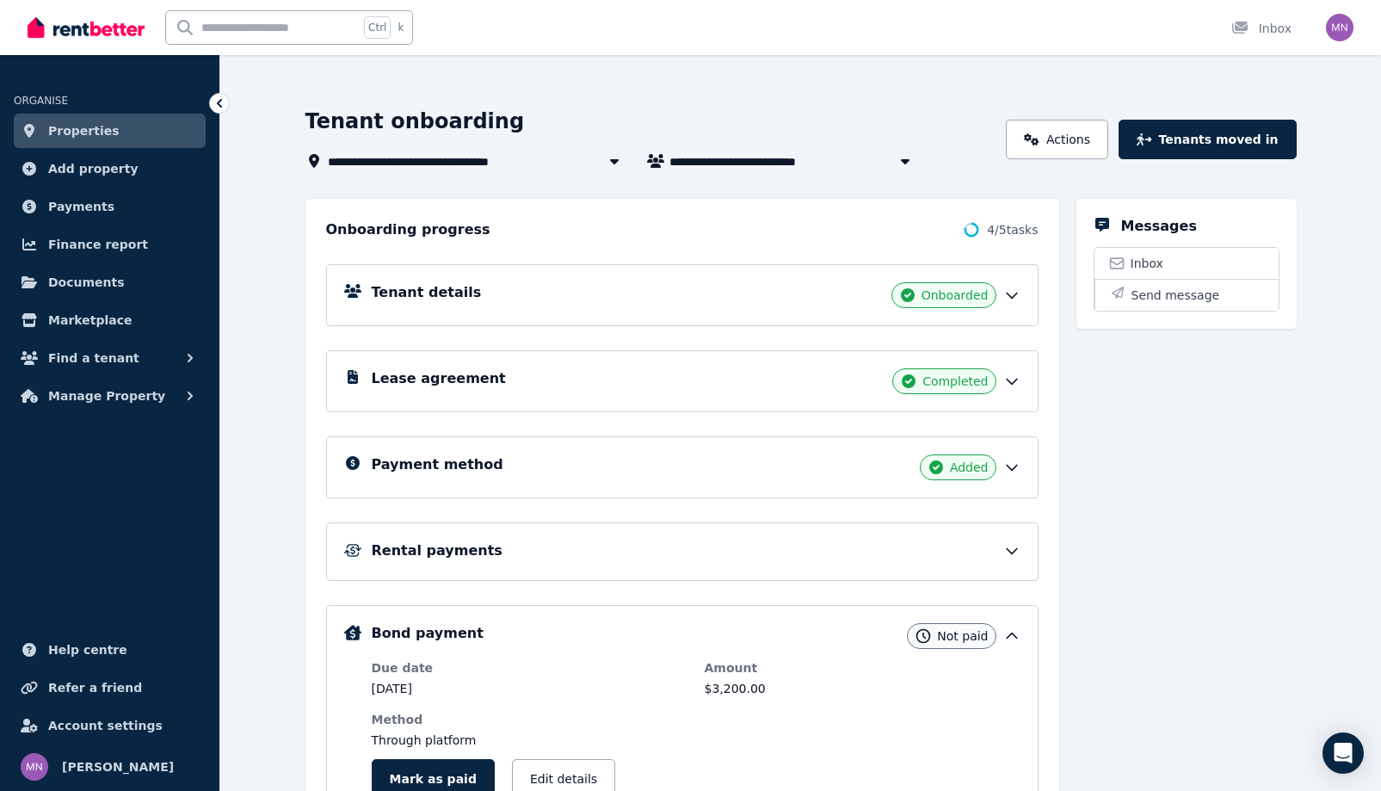
scroll to position [0, 0]
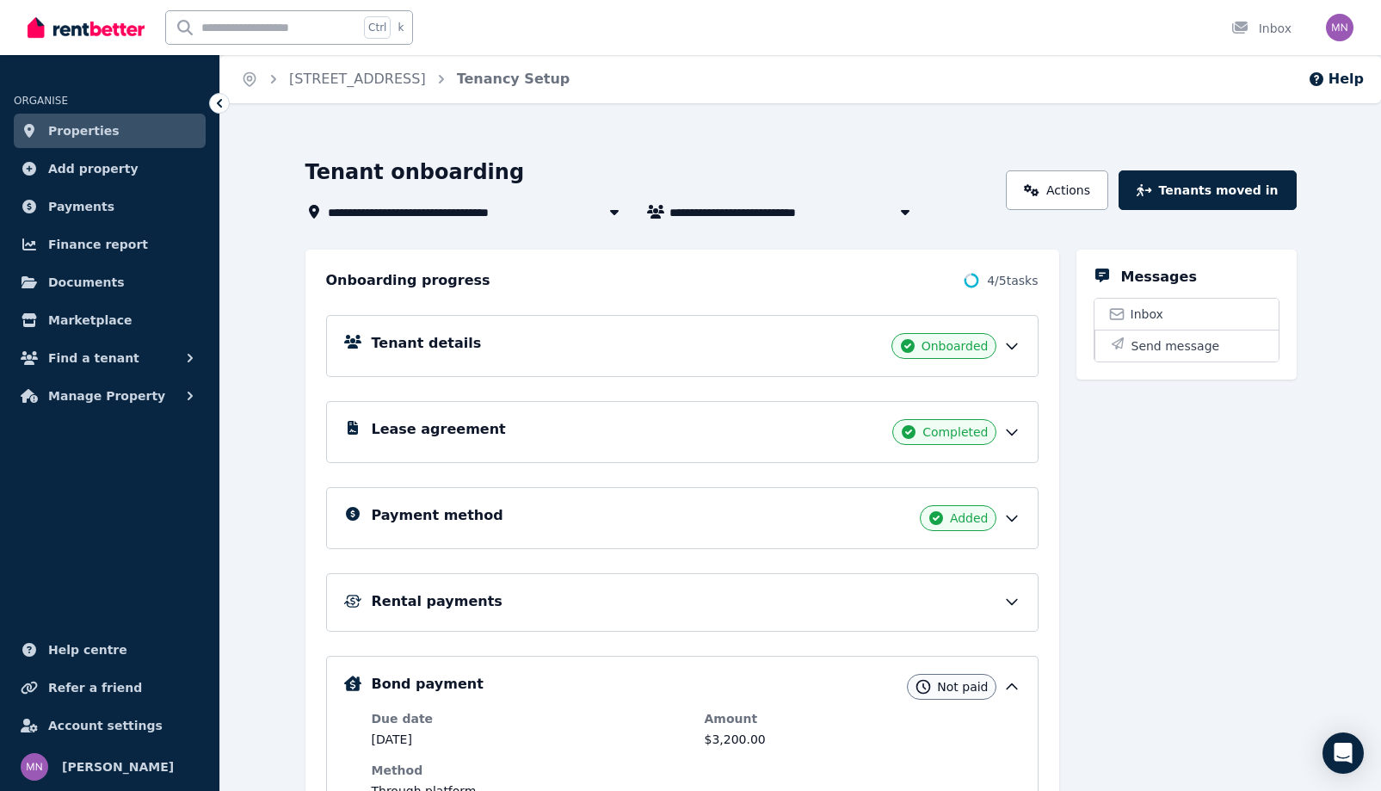
click at [228, 112] on icon at bounding box center [219, 103] width 17 height 17
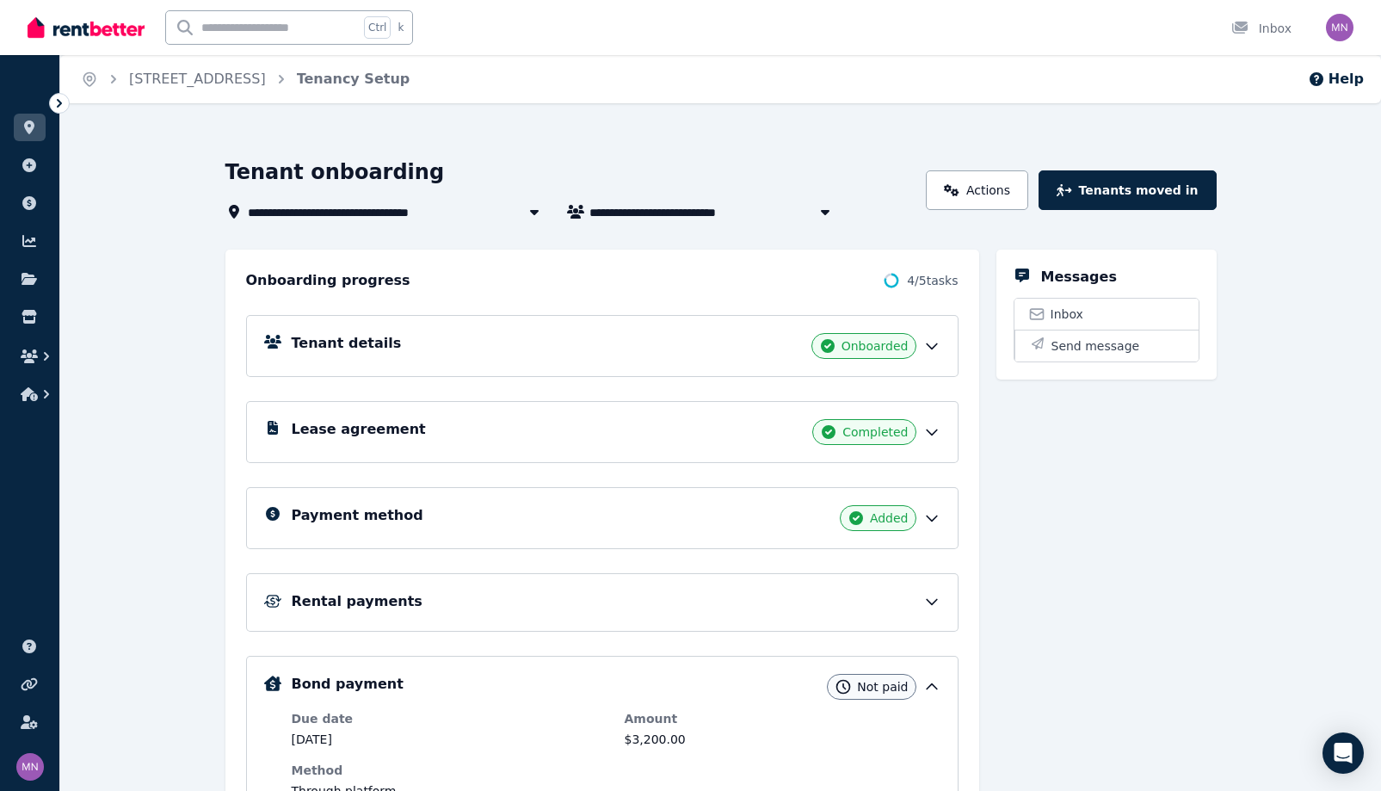
click at [51, 112] on icon at bounding box center [59, 103] width 17 height 17
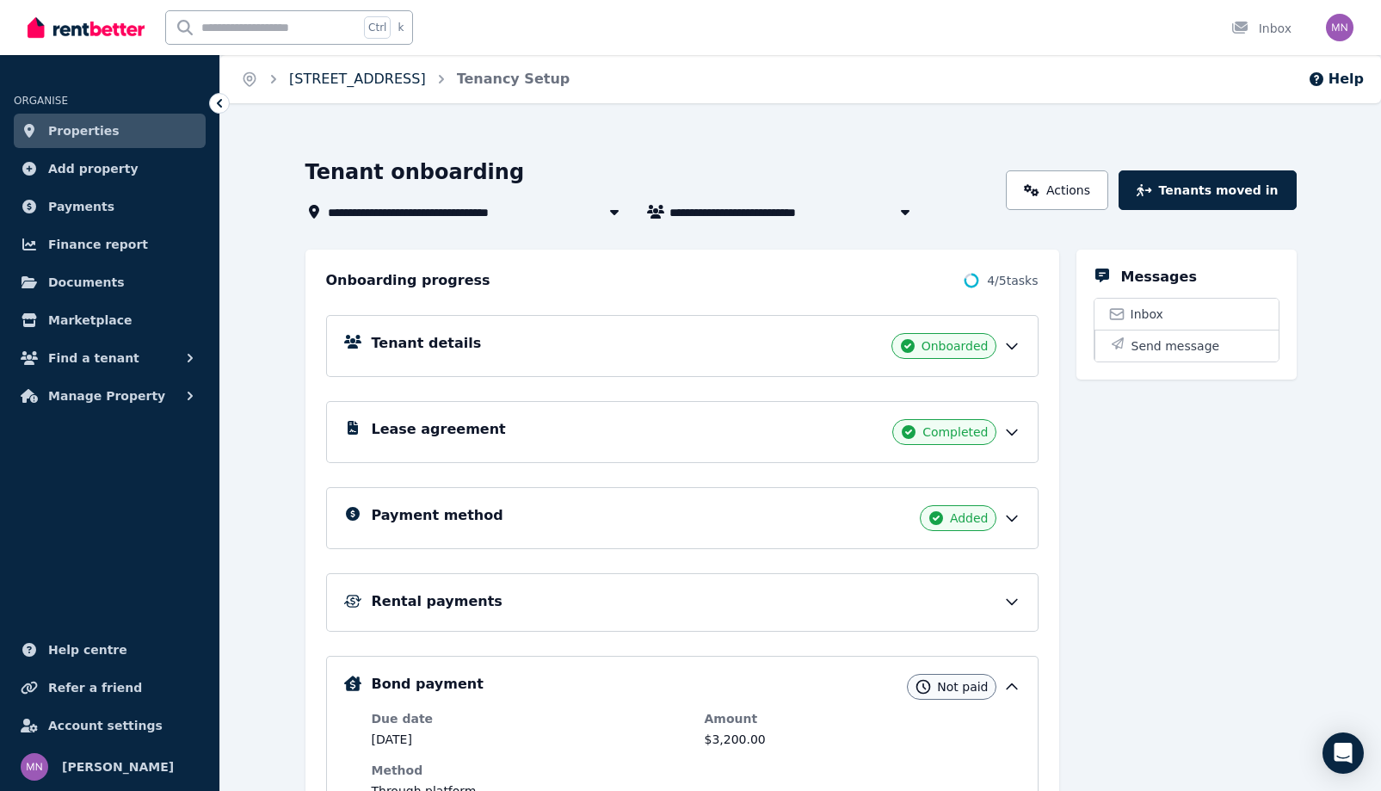
click at [375, 87] on link "[STREET_ADDRESS]" at bounding box center [357, 79] width 137 height 16
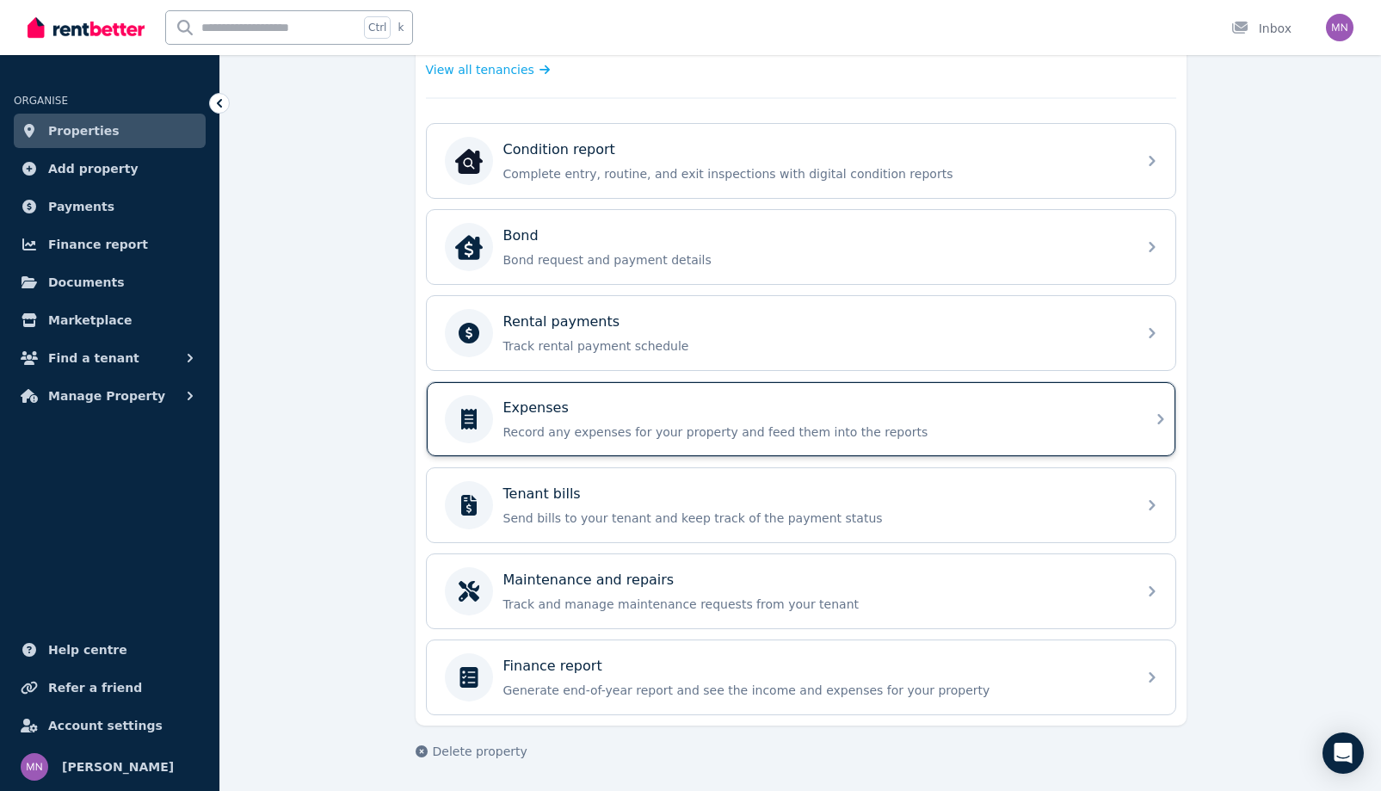
scroll to position [951, 0]
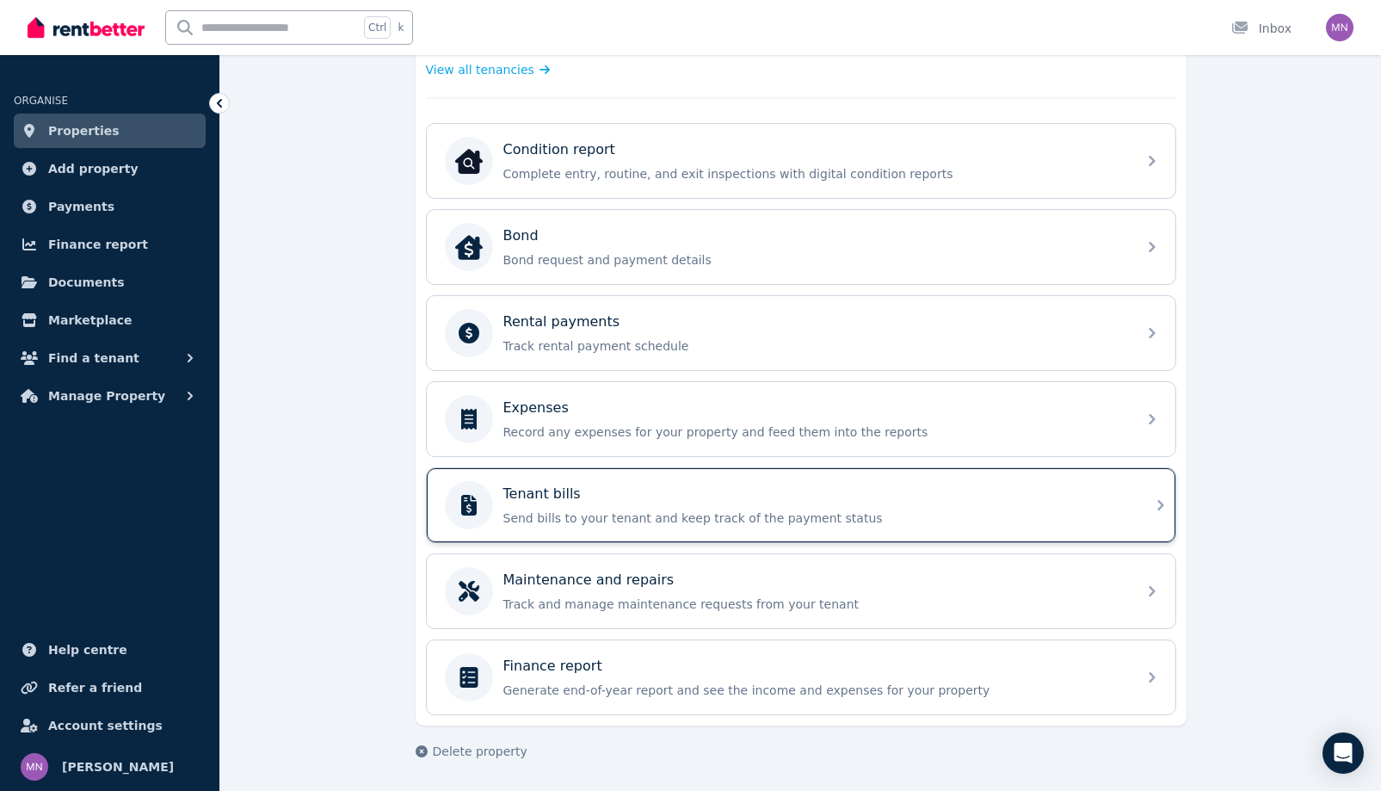
click at [766, 509] on p "Send bills to your tenant and keep track of the payment status" at bounding box center [814, 517] width 623 height 17
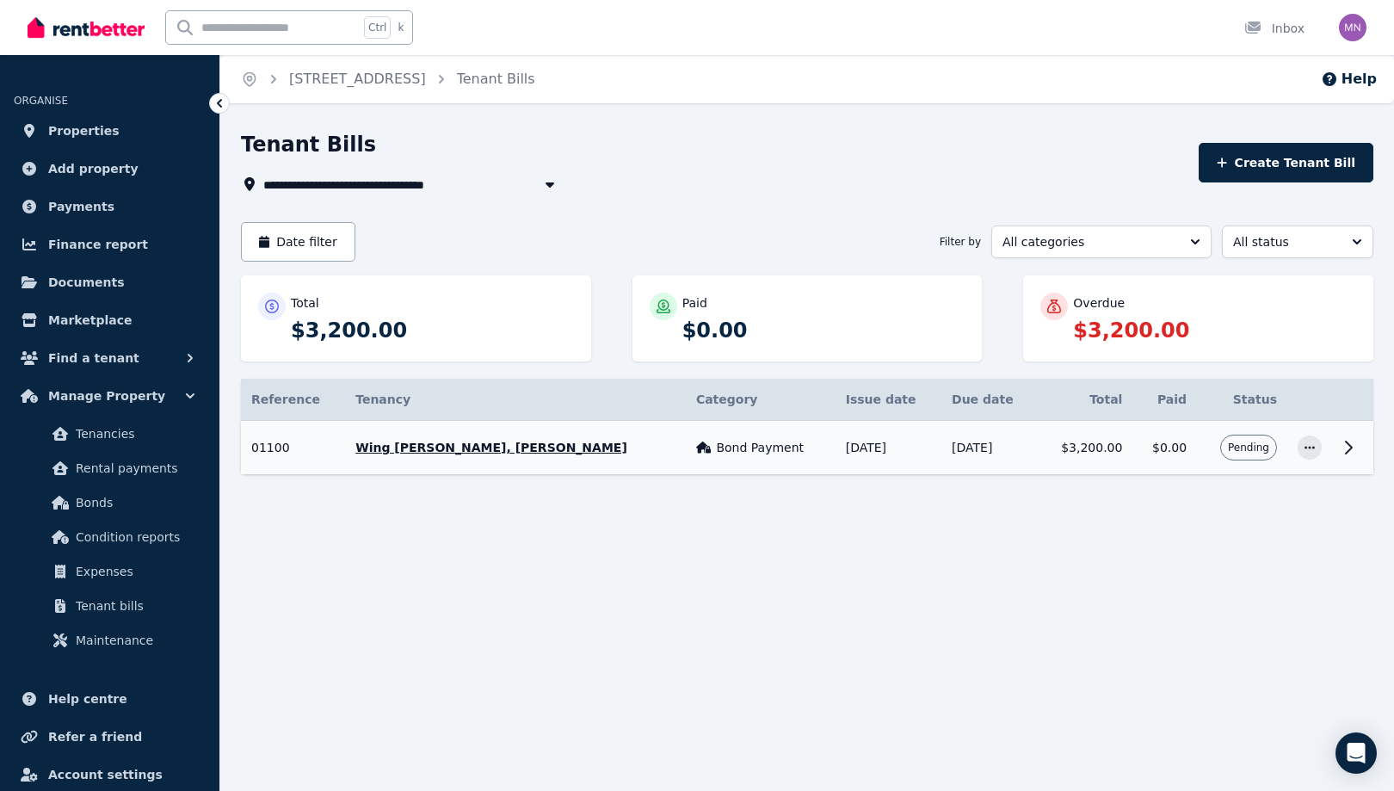
click at [1338, 458] on icon at bounding box center [1348, 447] width 21 height 21
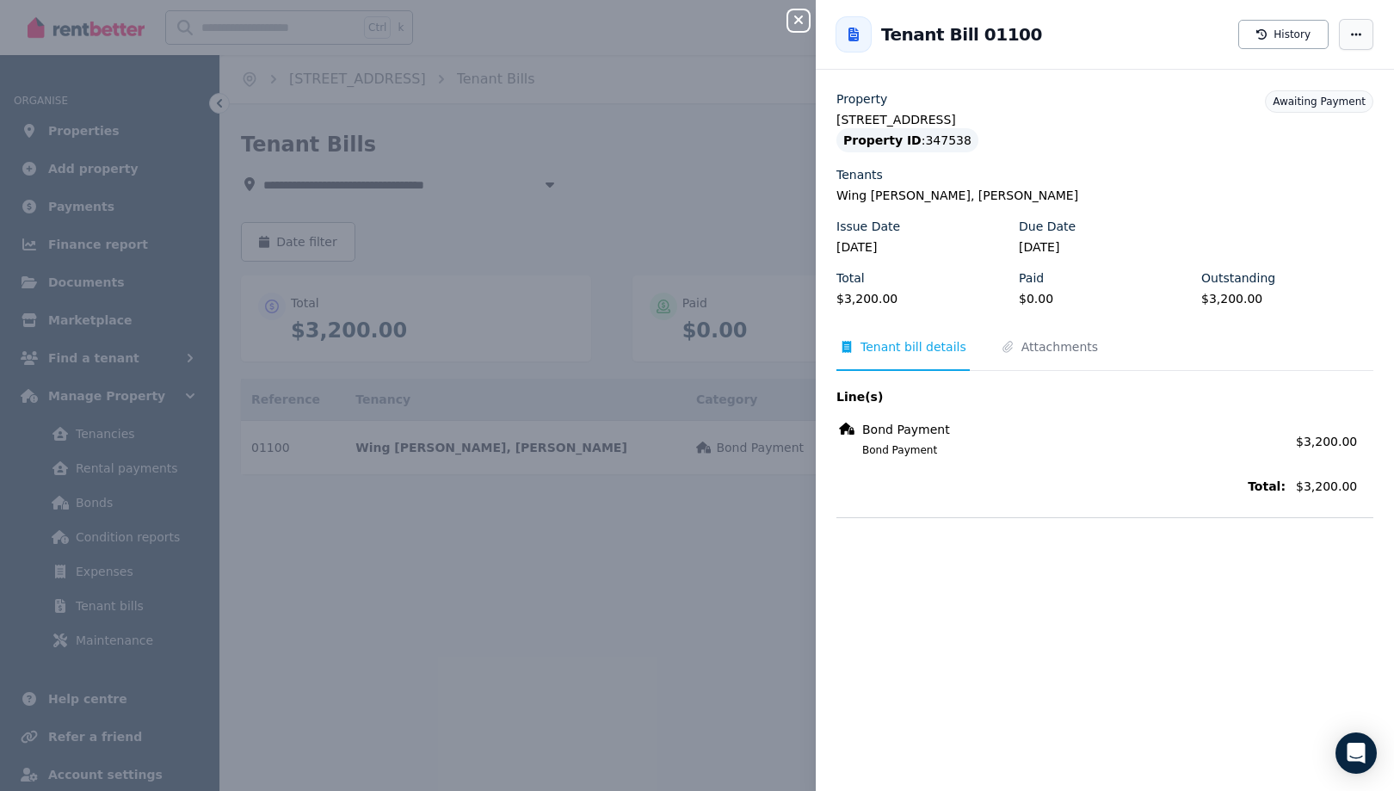
click at [1351, 35] on icon "button" at bounding box center [1356, 34] width 10 height 3
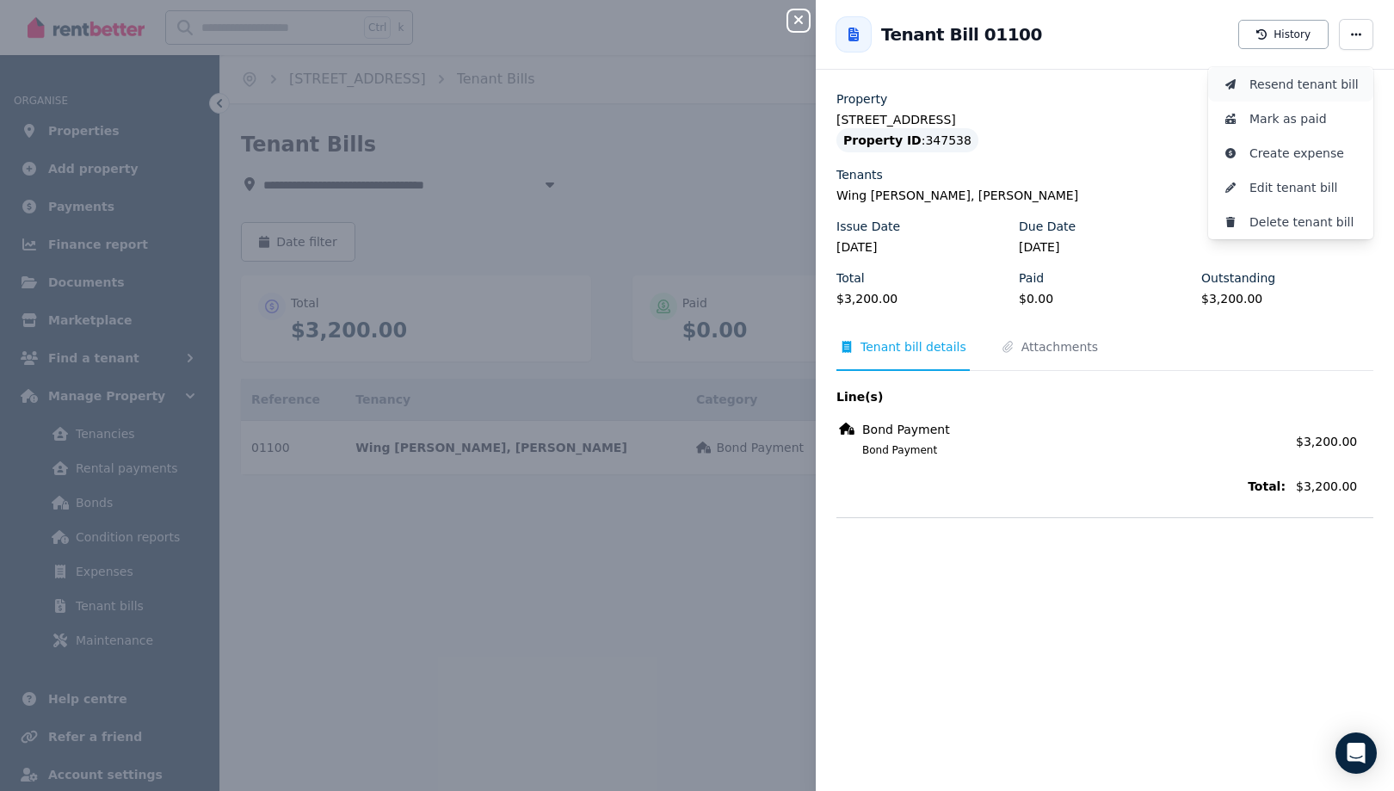
click at [1302, 95] on span "Resend tenant bill" at bounding box center [1304, 84] width 110 height 21
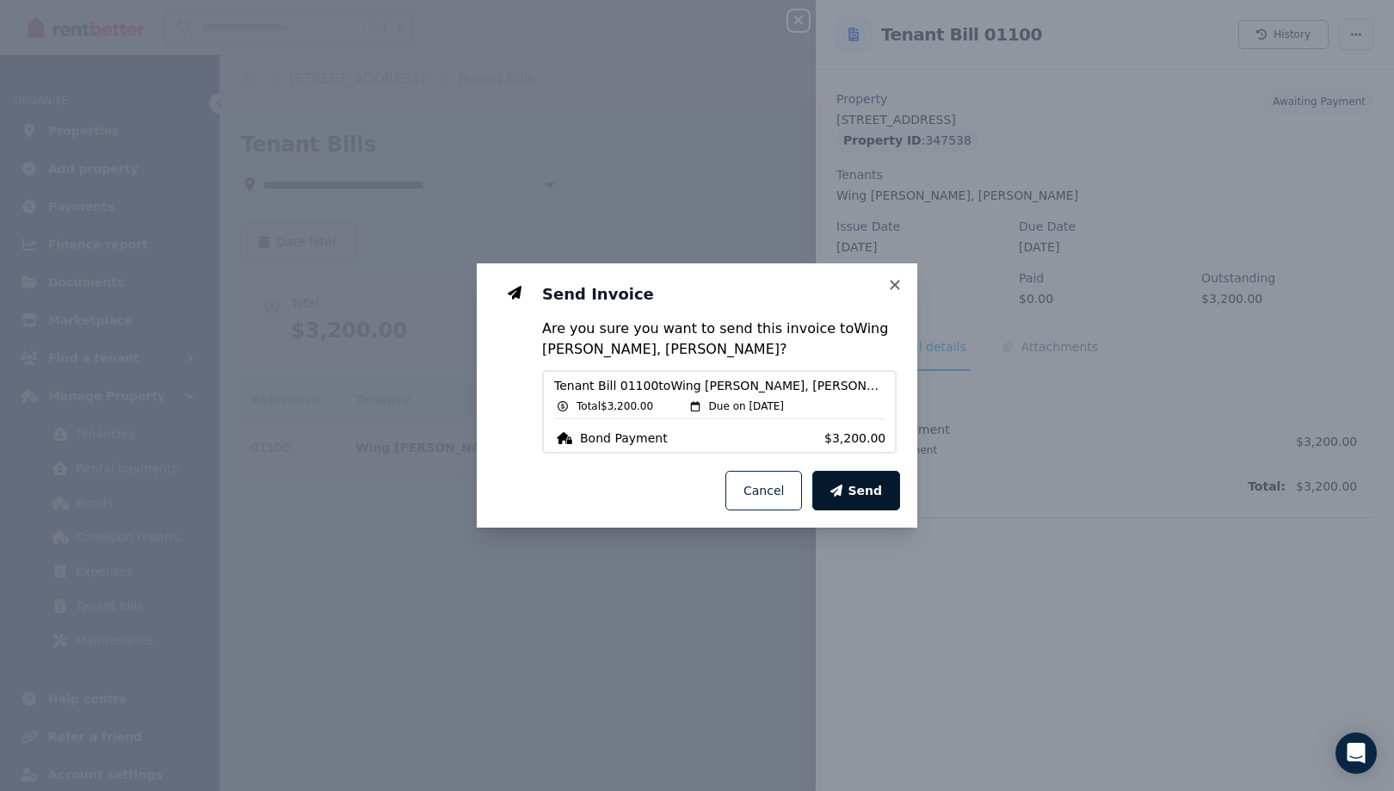
click at [882, 499] on span "Send" at bounding box center [864, 490] width 34 height 17
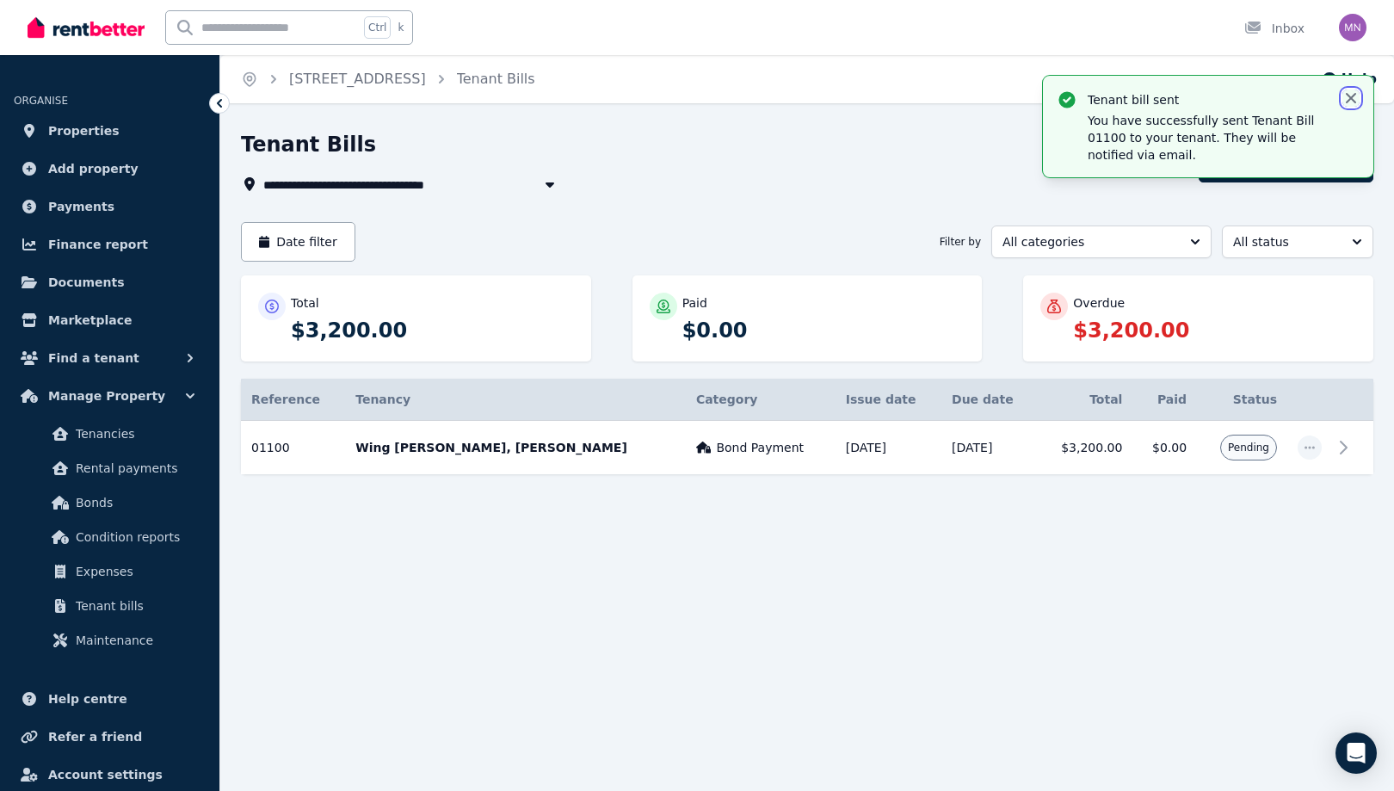
click at [1342, 107] on icon "button" at bounding box center [1350, 97] width 17 height 17
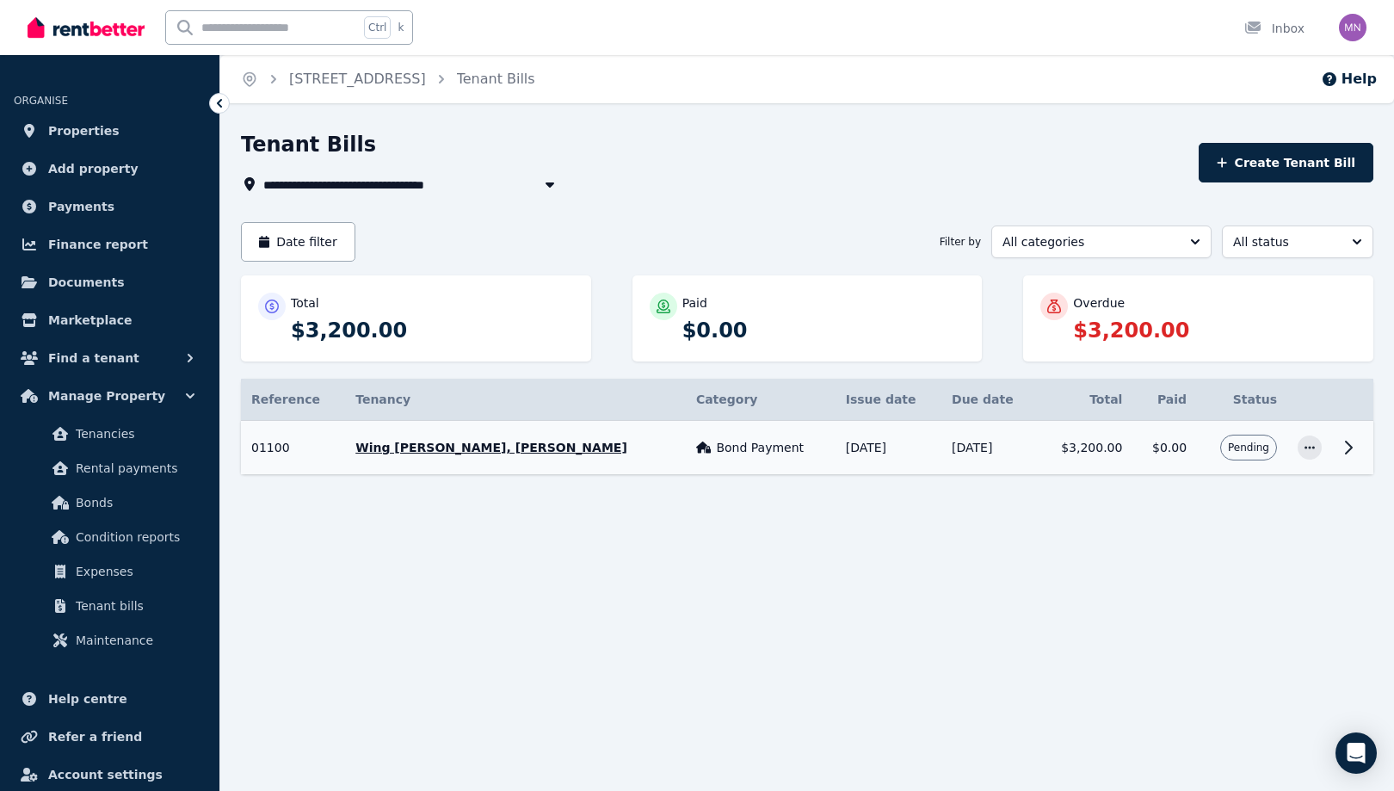
click at [1341, 458] on icon at bounding box center [1348, 447] width 21 height 21
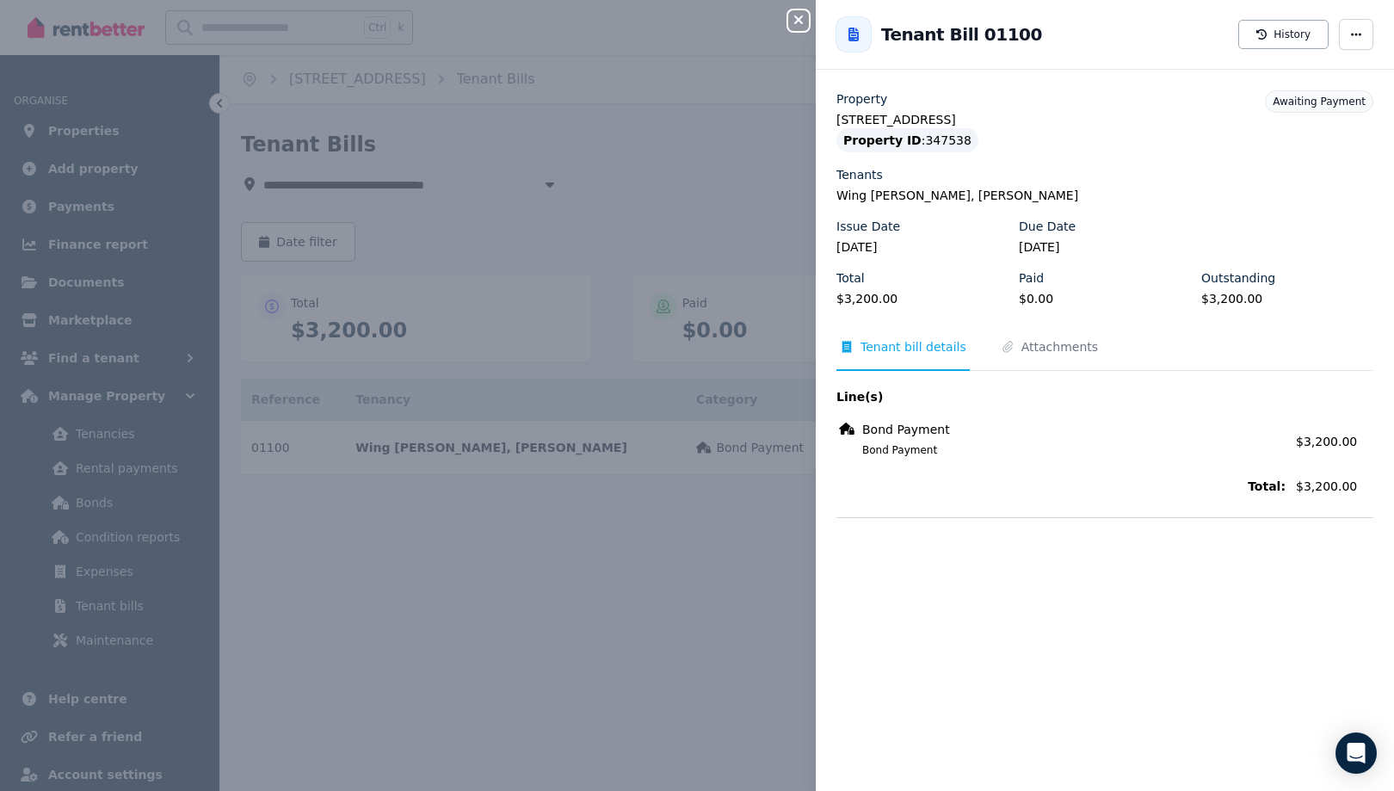
click at [788, 24] on icon "button" at bounding box center [798, 20] width 21 height 14
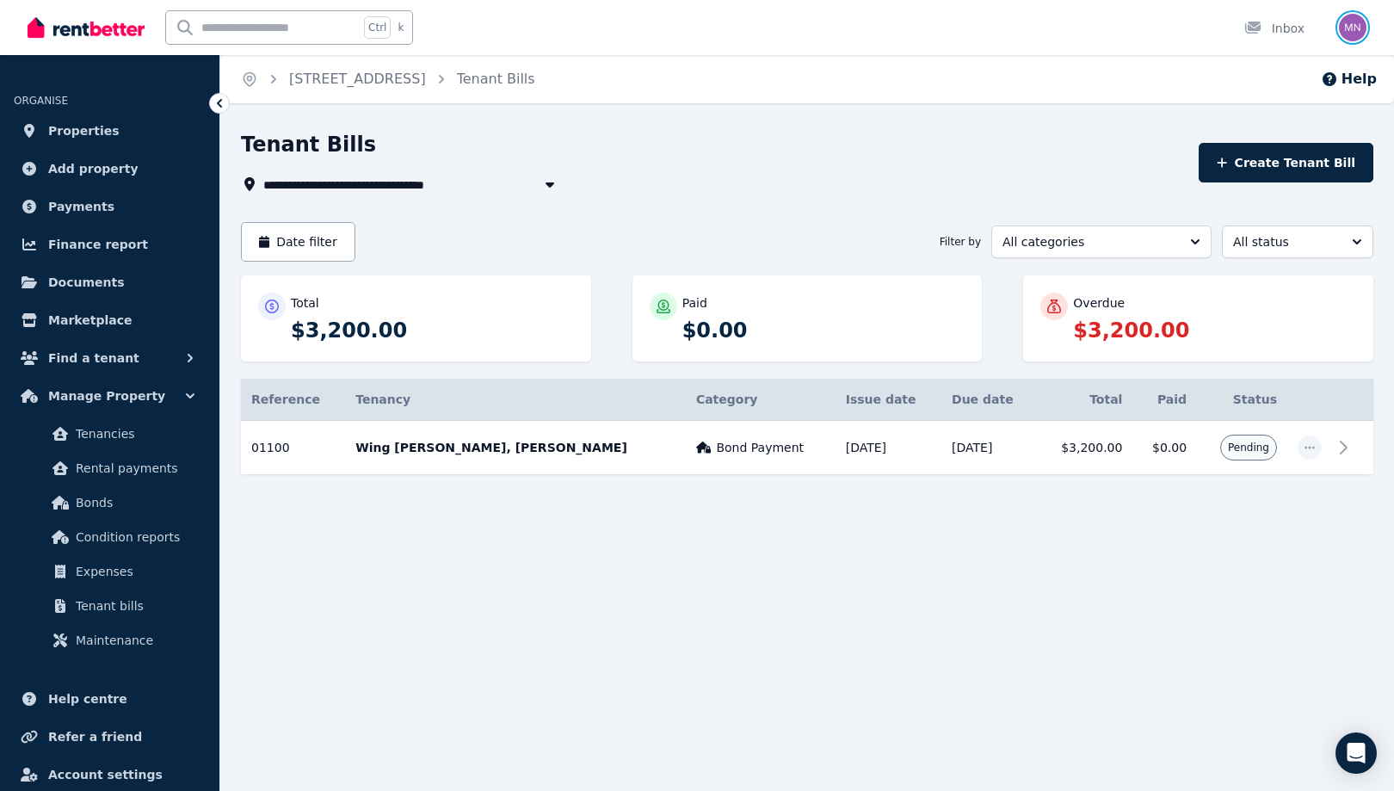
click at [1348, 39] on img "button" at bounding box center [1353, 28] width 28 height 28
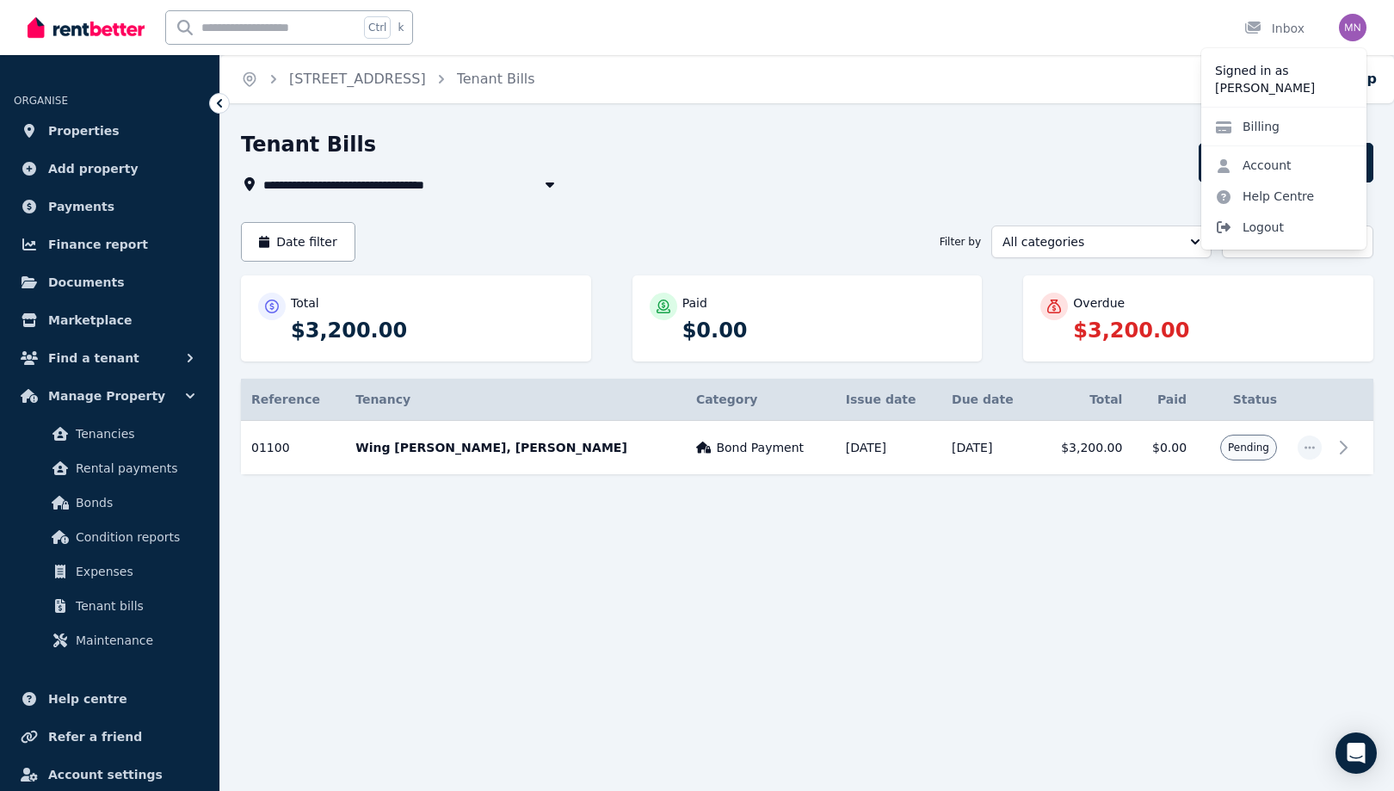
click at [1230, 243] on span "Logout" at bounding box center [1283, 227] width 165 height 31
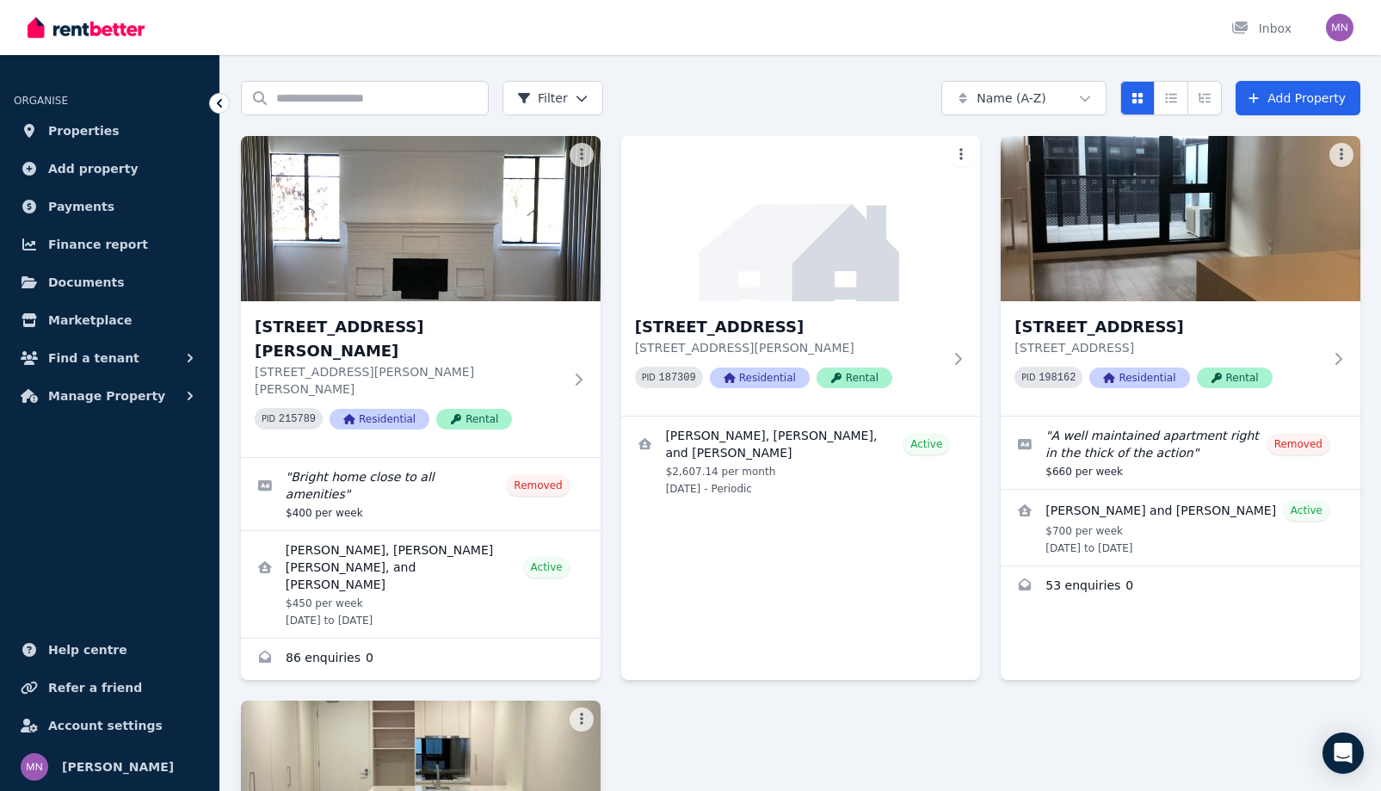
scroll to position [430, 0]
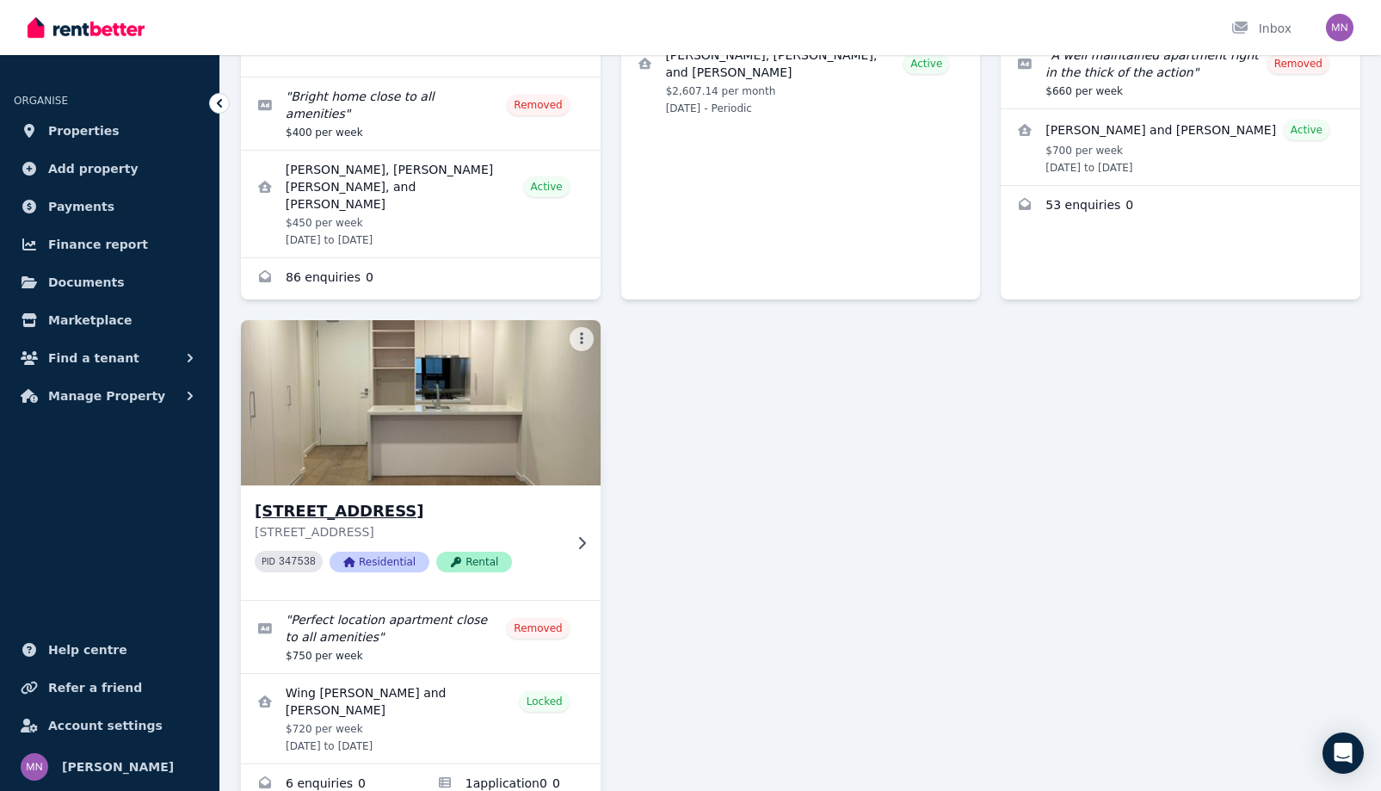
click at [531, 489] on img at bounding box center [421, 403] width 378 height 174
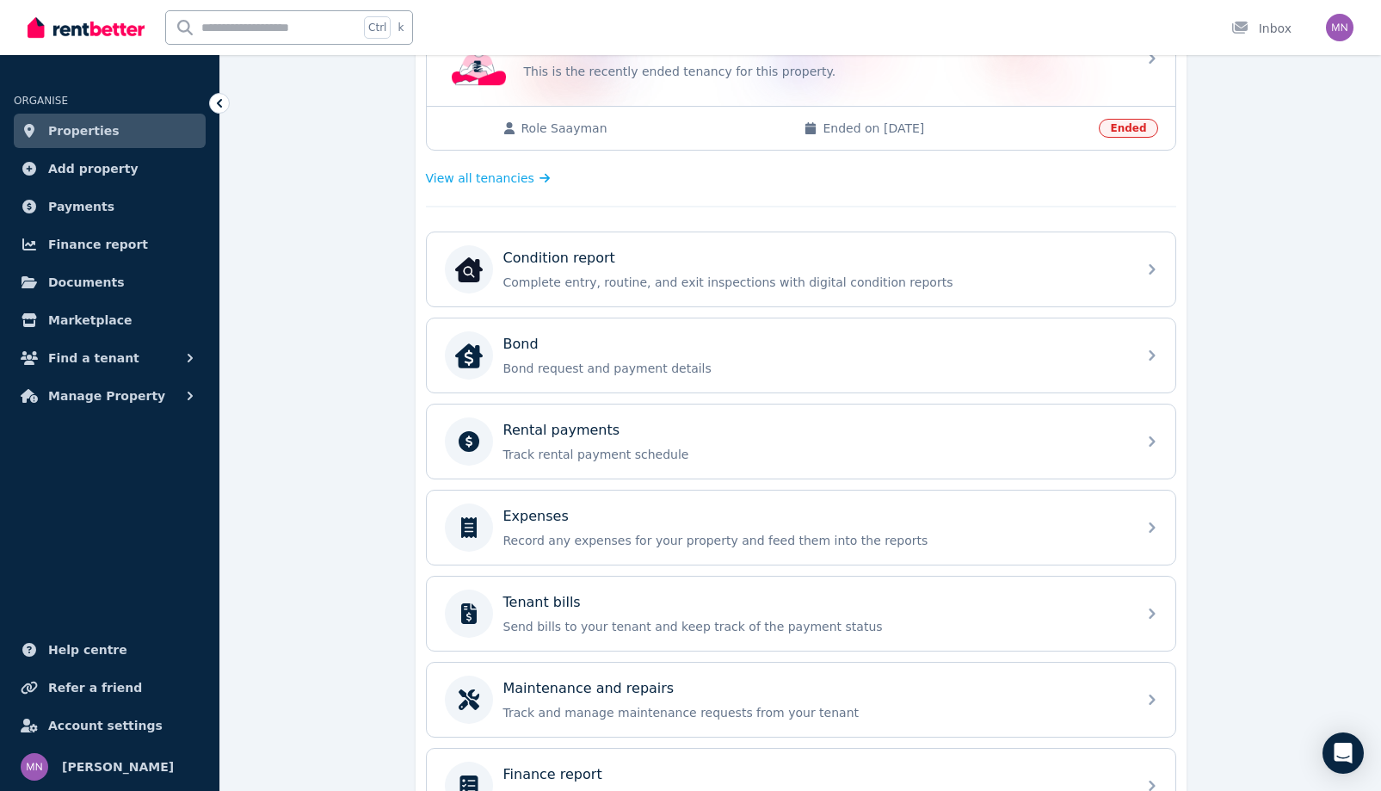
scroll to position [688, 0]
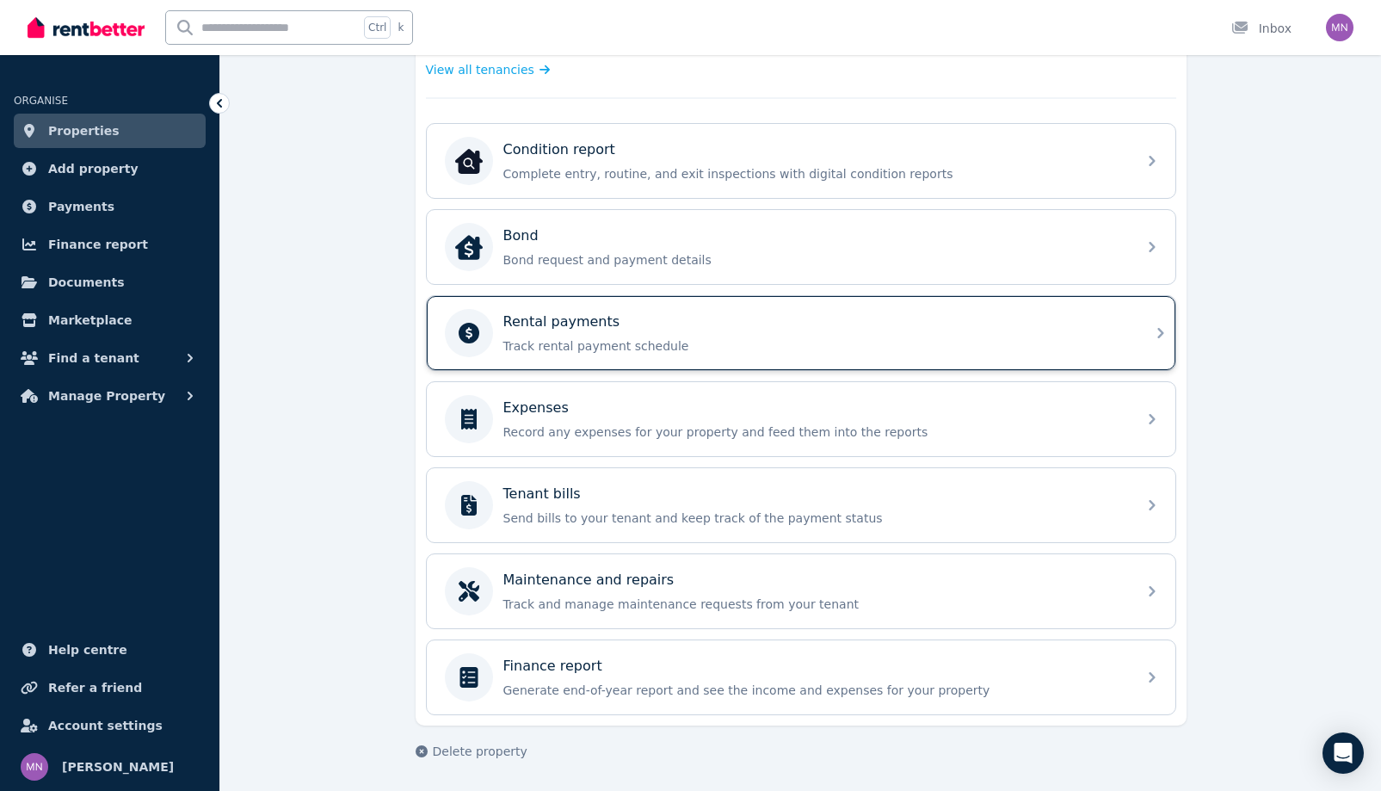
click at [1126, 354] on p "Track rental payment schedule" at bounding box center [814, 345] width 623 height 17
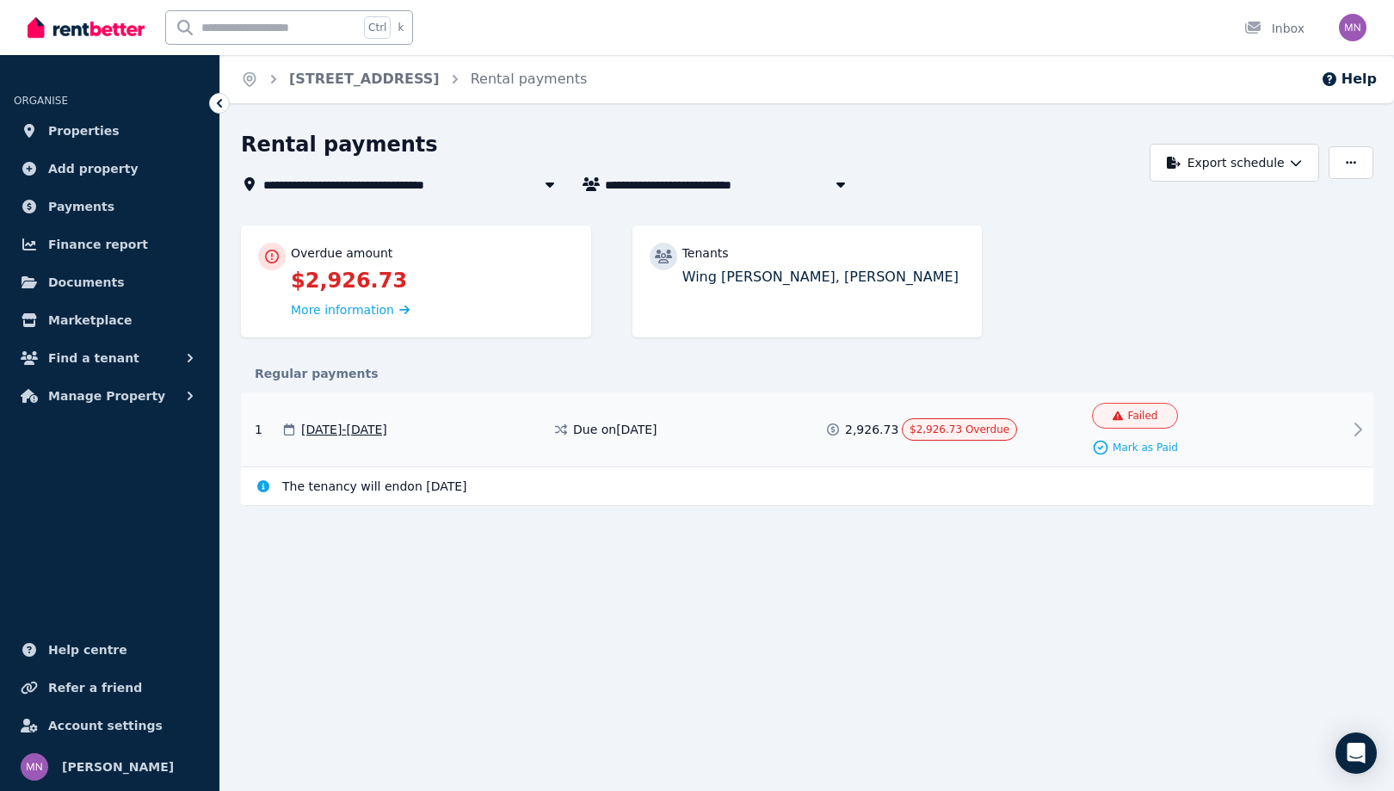
click at [387, 438] on span "[DATE] - [DATE]" at bounding box center [344, 429] width 86 height 17
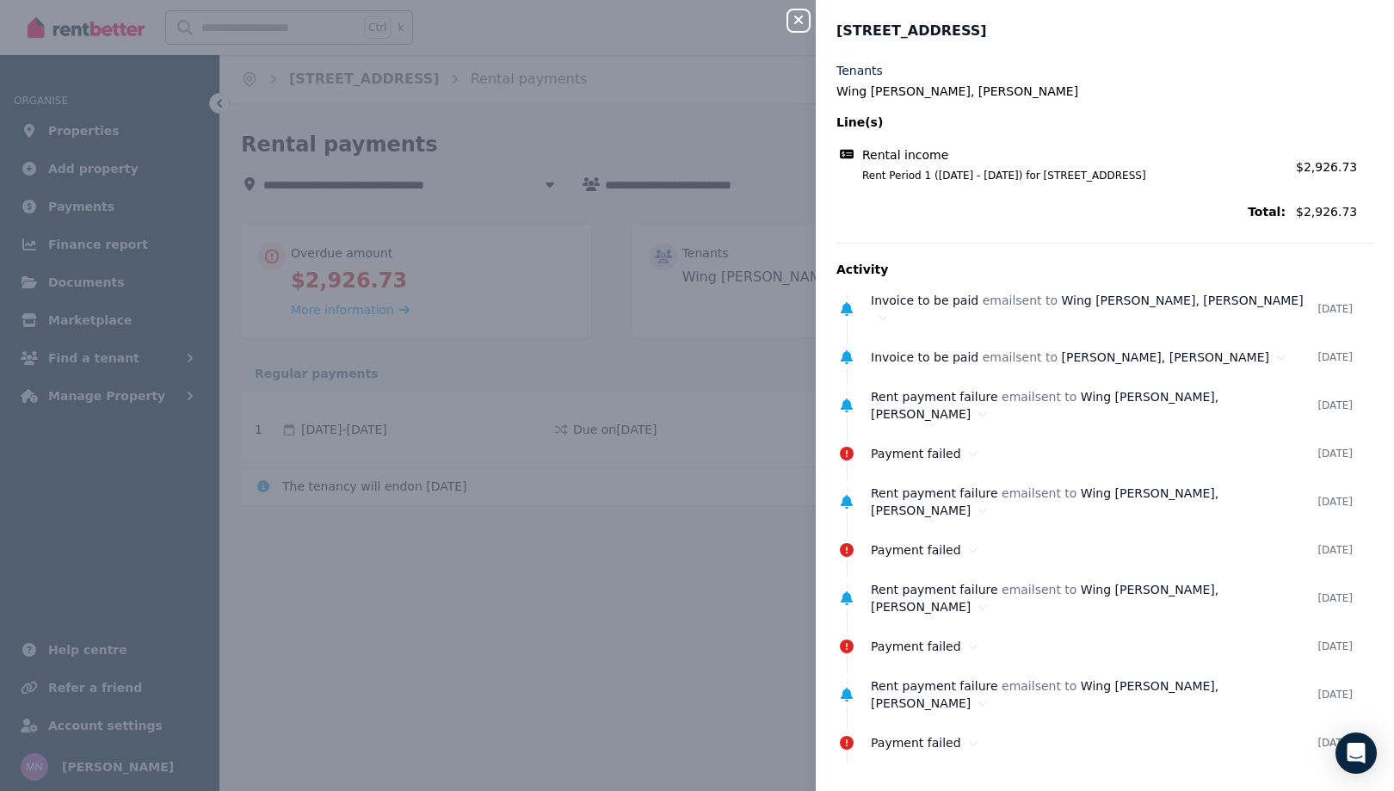
click at [788, 21] on icon "button" at bounding box center [798, 20] width 21 height 14
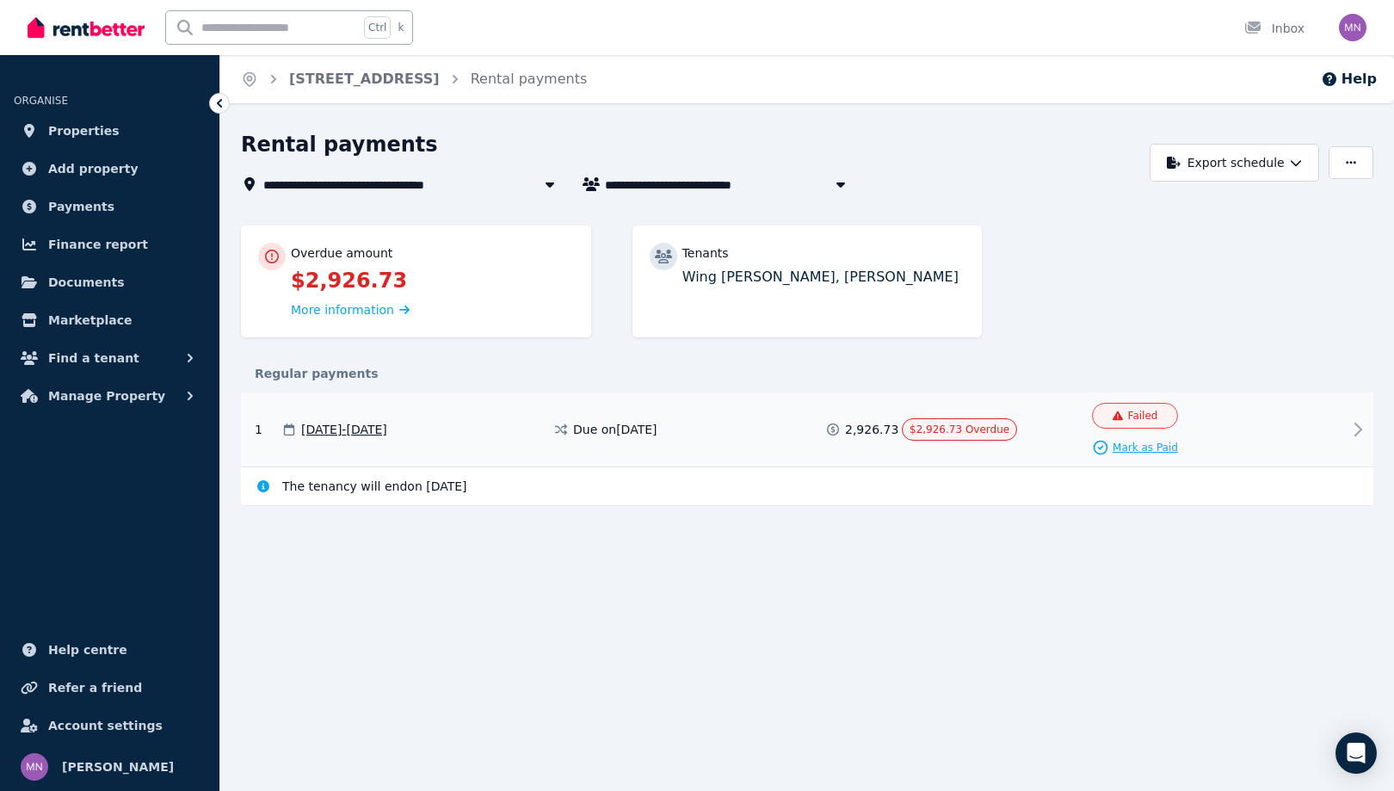
click at [1156, 454] on span "Mark as Paid" at bounding box center [1144, 447] width 65 height 14
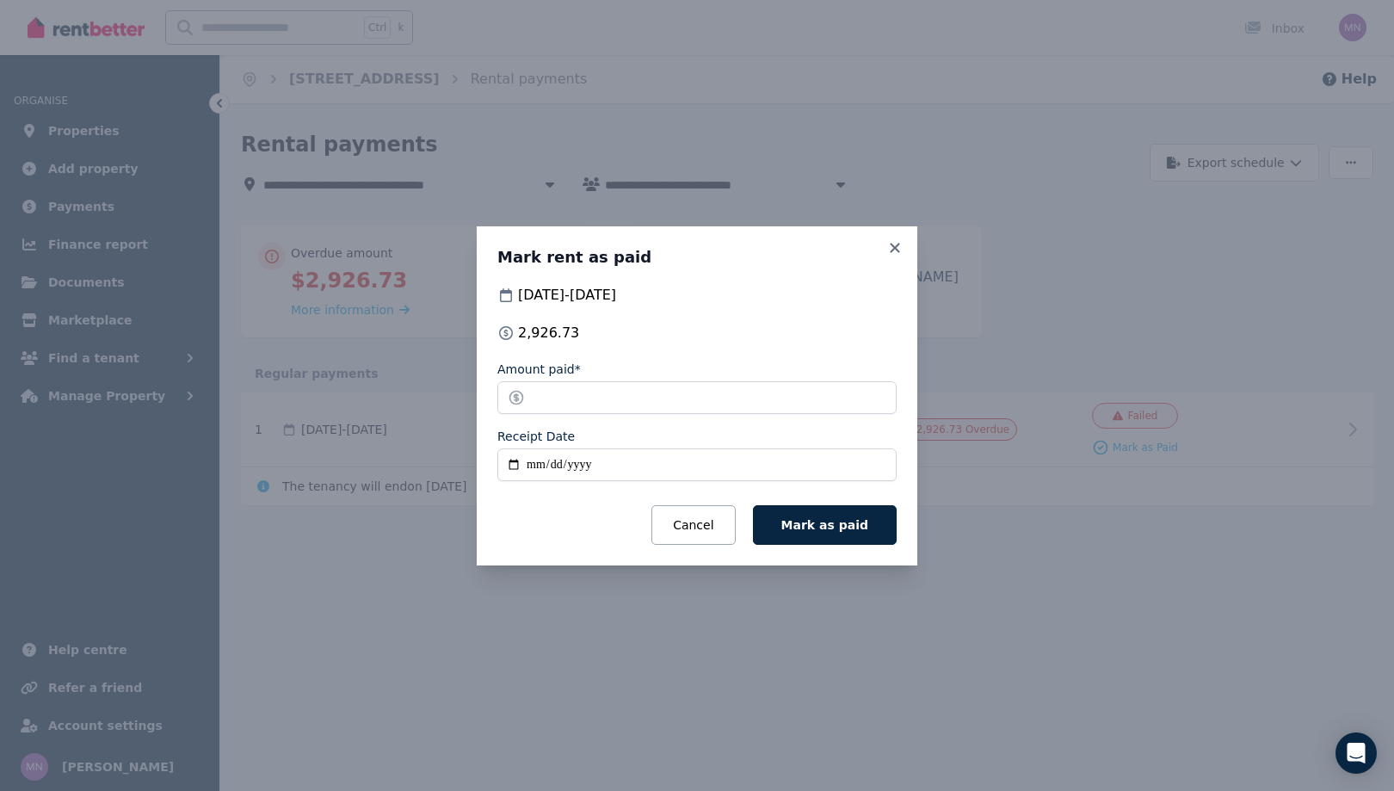
click at [497, 481] on input "Receipt Date" at bounding box center [696, 464] width 399 height 33
type input "**********"
click at [550, 395] on input "*******" at bounding box center [696, 397] width 399 height 33
type input "*"
click at [868, 532] on span "Mark as paid" at bounding box center [824, 525] width 87 height 14
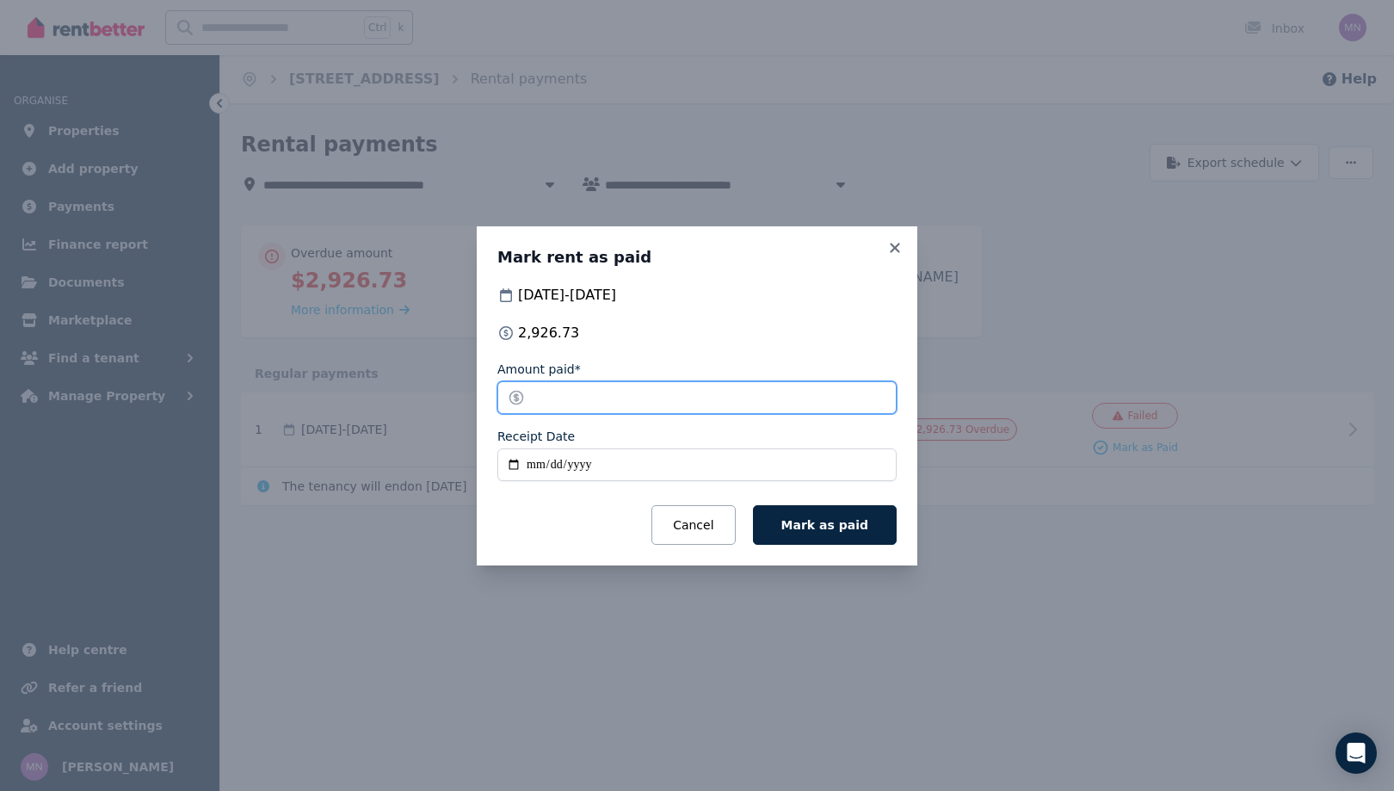
type input "*"
type input "*******"
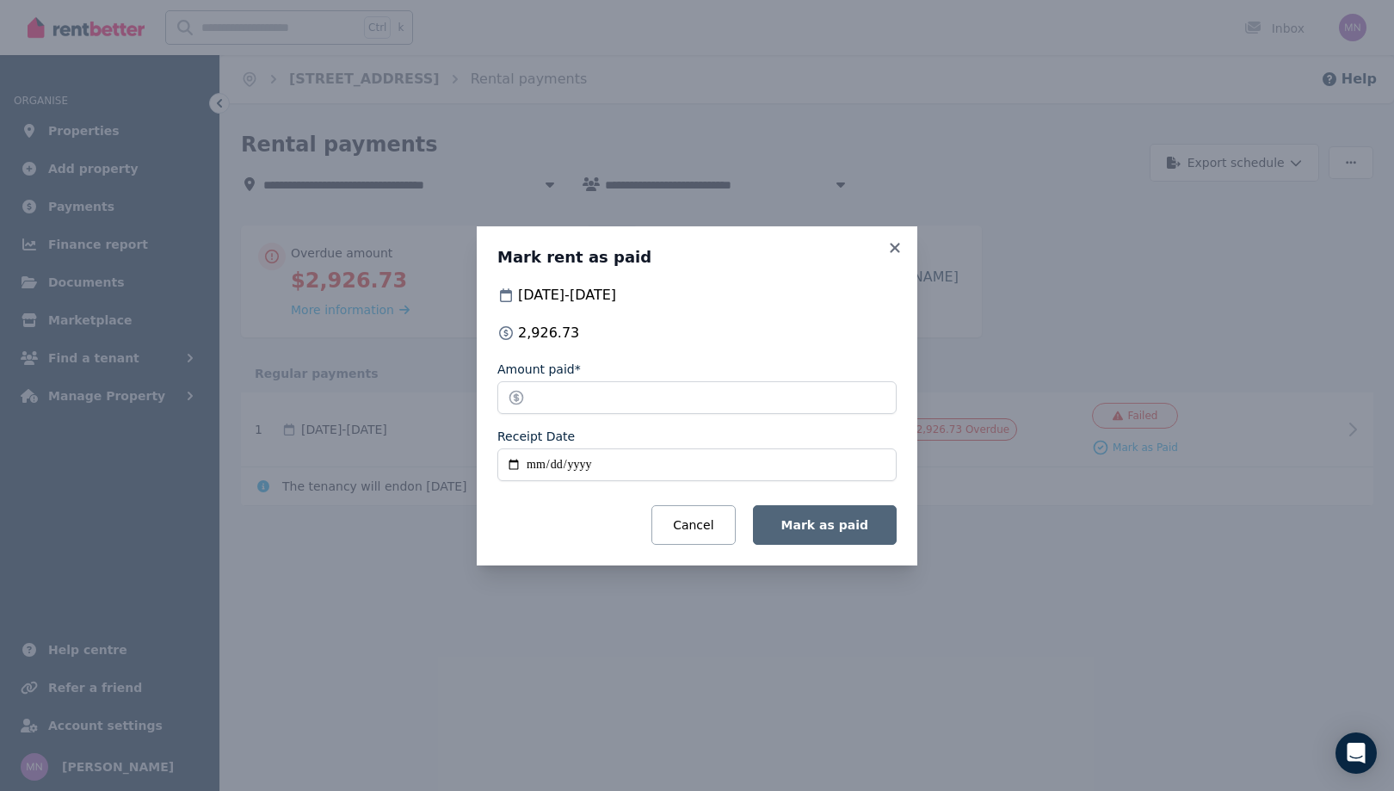
click at [859, 532] on span "Mark as paid" at bounding box center [824, 525] width 87 height 14
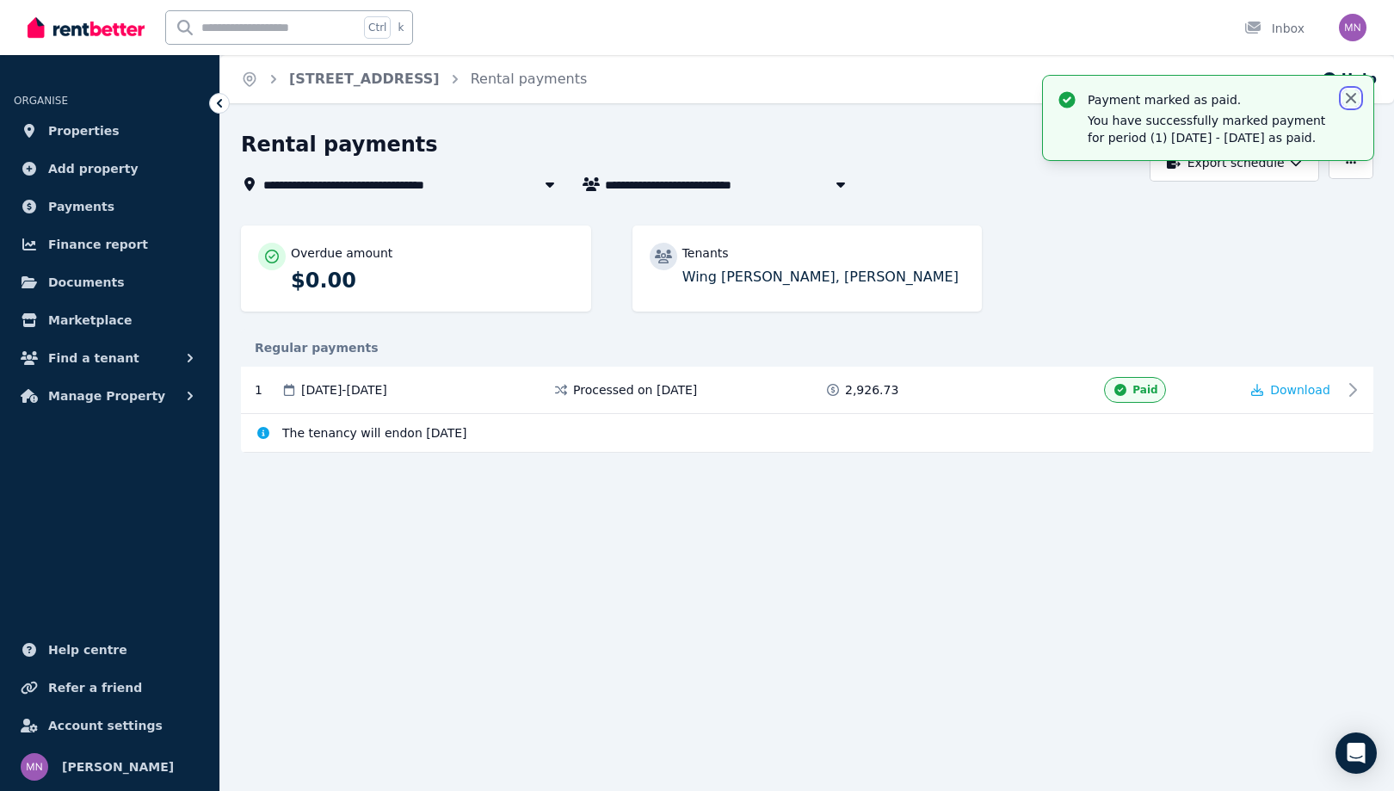
click at [1345, 103] on icon "button" at bounding box center [1350, 98] width 10 height 10
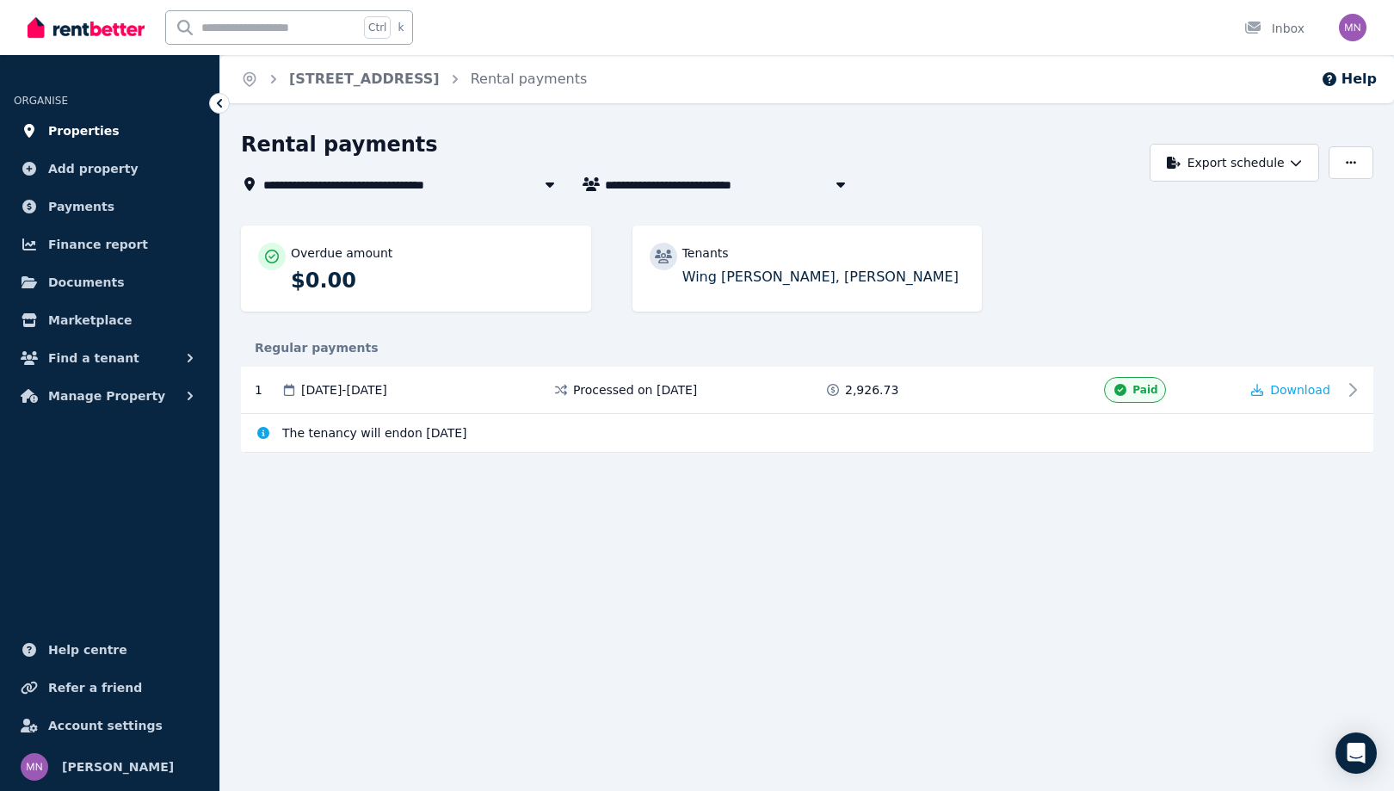
click at [118, 141] on span "Properties" at bounding box center [83, 130] width 71 height 21
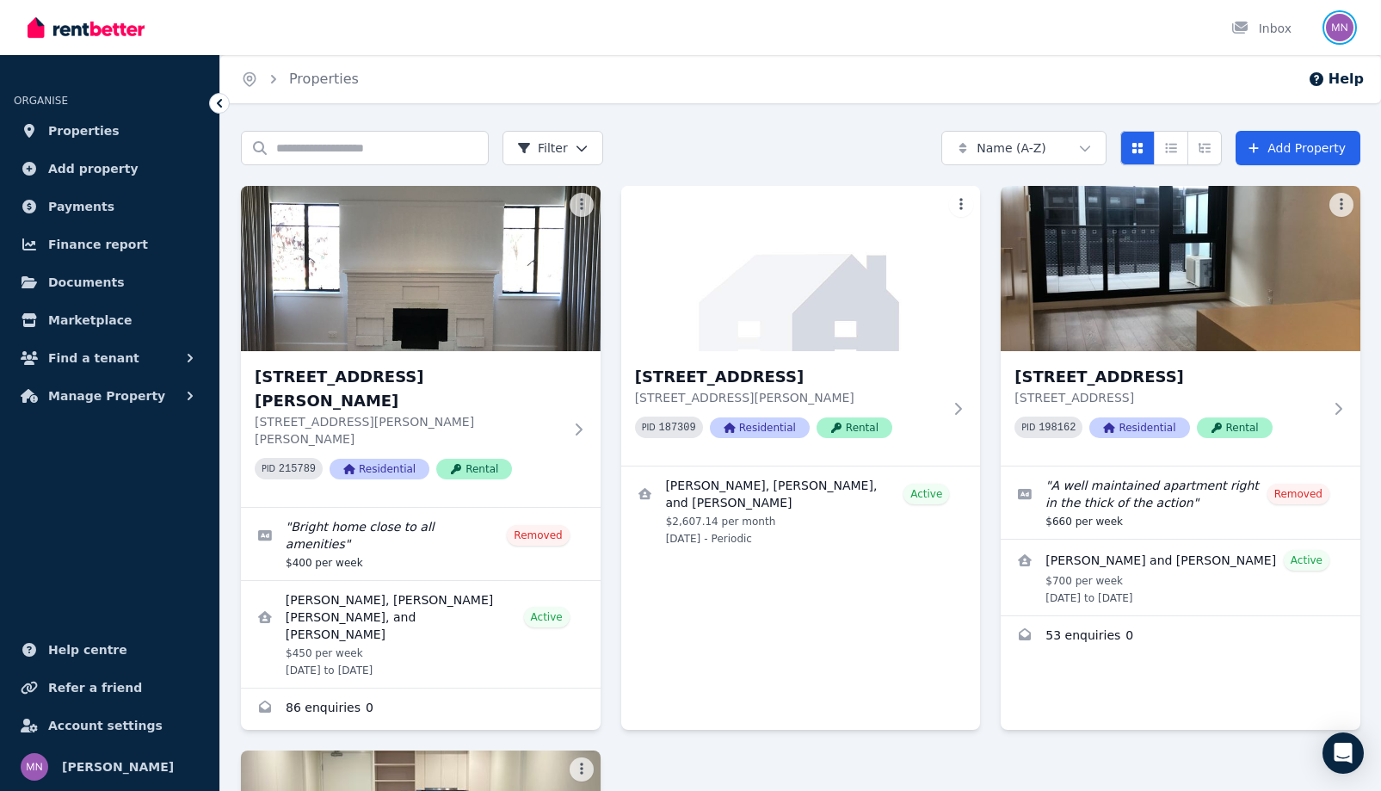
click at [1326, 28] on img "button" at bounding box center [1340, 28] width 28 height 28
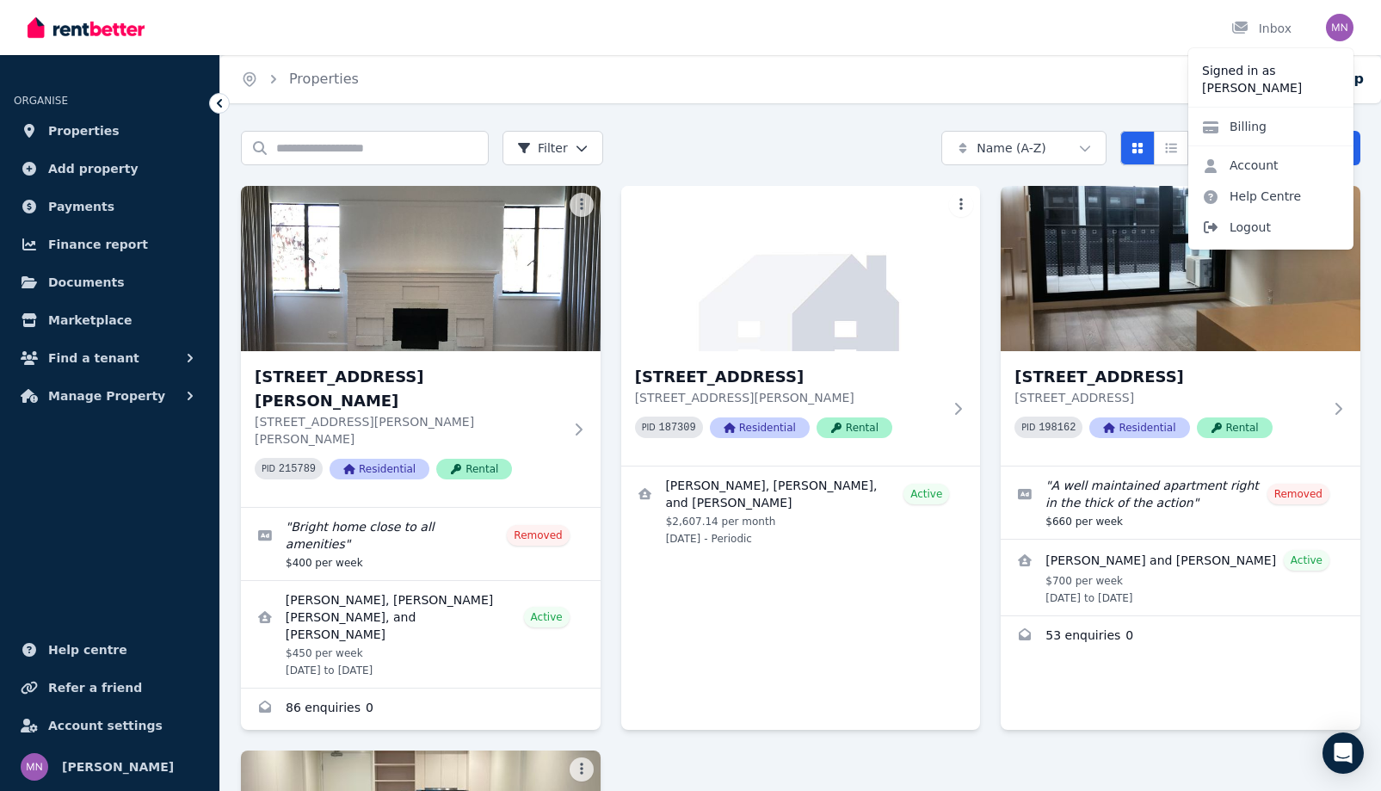
click at [1233, 243] on span "Logout" at bounding box center [1270, 227] width 165 height 31
